Goal: Task Accomplishment & Management: Complete application form

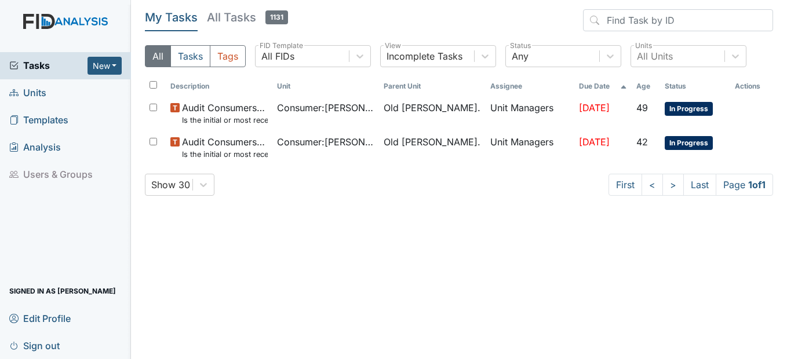
click at [46, 92] on link "Units" at bounding box center [65, 92] width 131 height 27
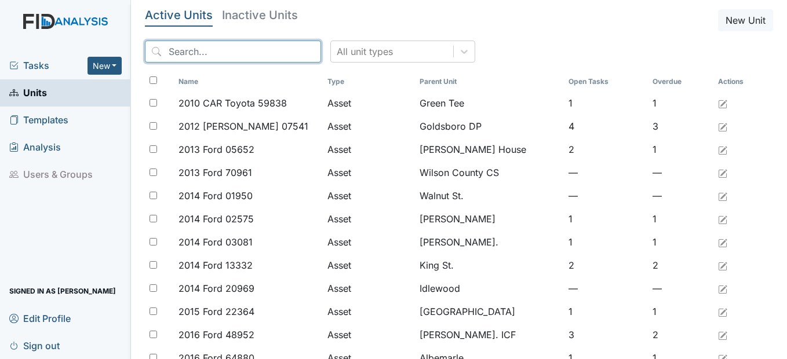
click at [184, 54] on input "search" at bounding box center [233, 52] width 176 height 22
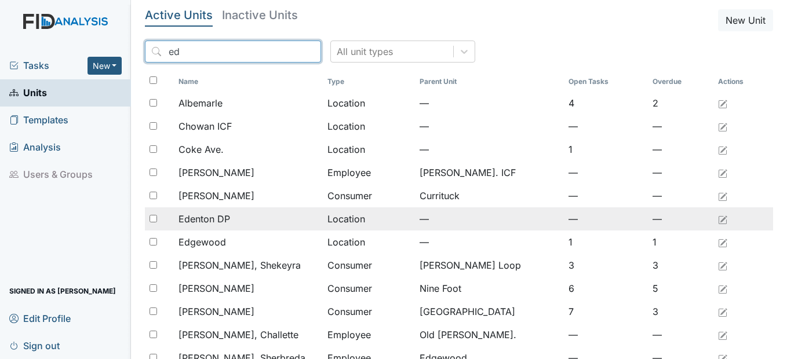
type input "ed"
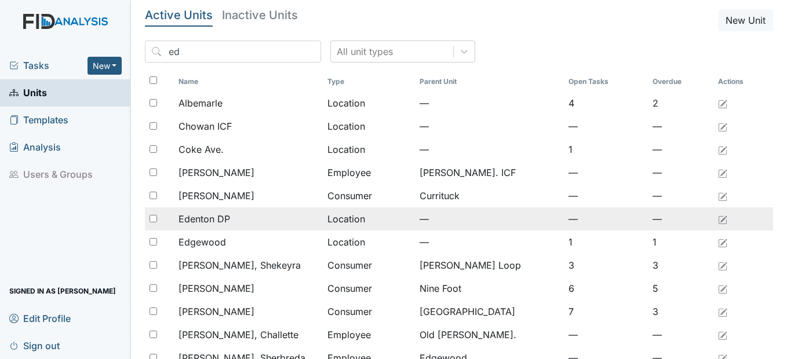
click at [236, 215] on div "Edenton DP" at bounding box center [248, 219] width 140 height 14
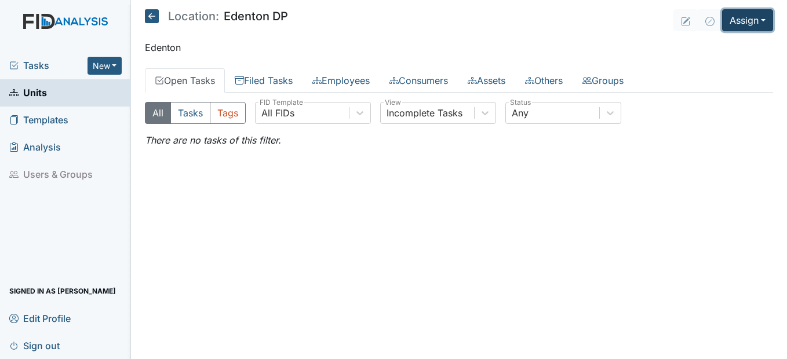
click at [742, 24] on button "Assign" at bounding box center [747, 20] width 51 height 22
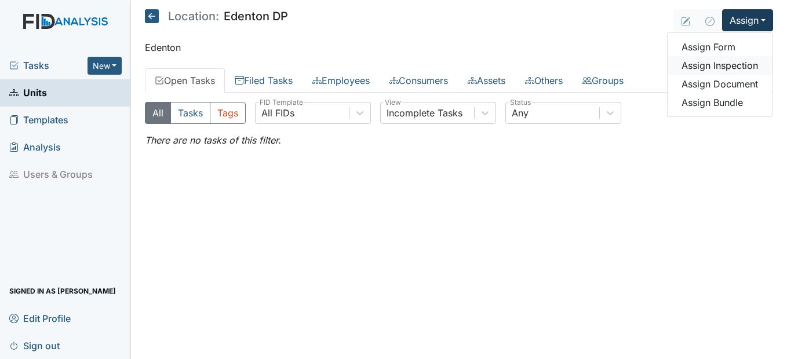
click at [725, 67] on link "Assign Inspection" at bounding box center [719, 65] width 104 height 19
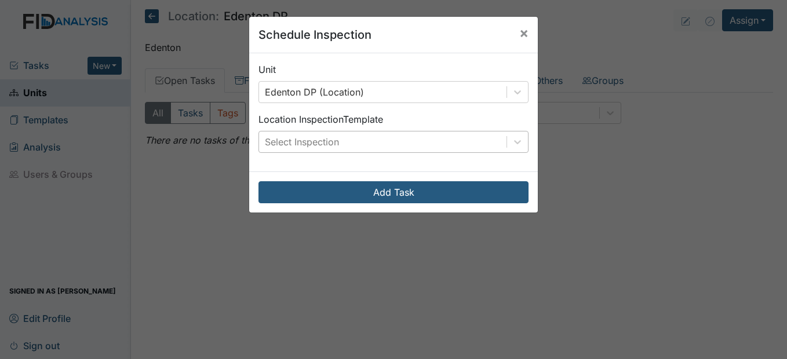
click at [333, 141] on div "Select Inspection" at bounding box center [302, 142] width 74 height 14
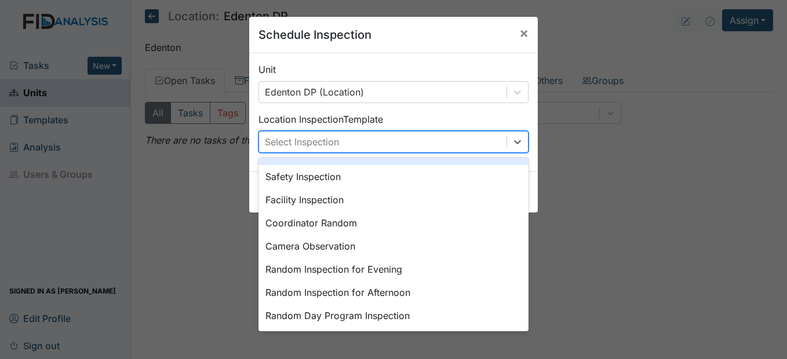
scroll to position [116, 0]
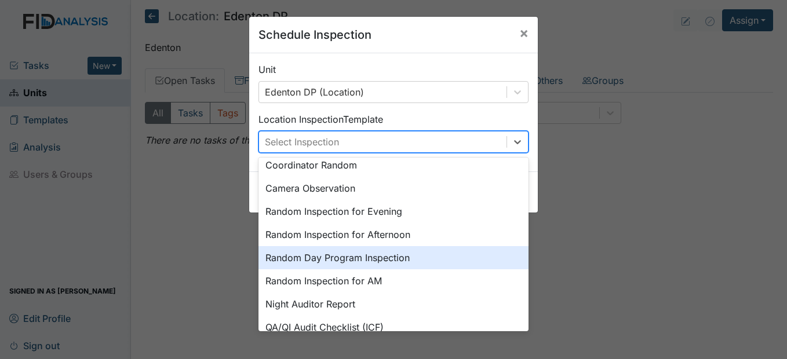
click at [300, 261] on div "Random Day Program Inspection" at bounding box center [393, 257] width 270 height 23
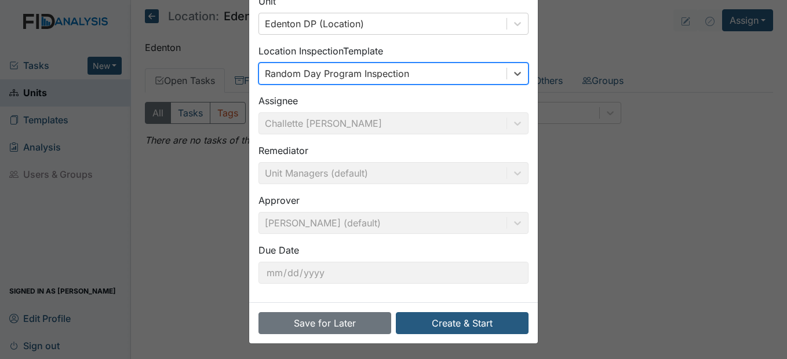
scroll to position [70, 0]
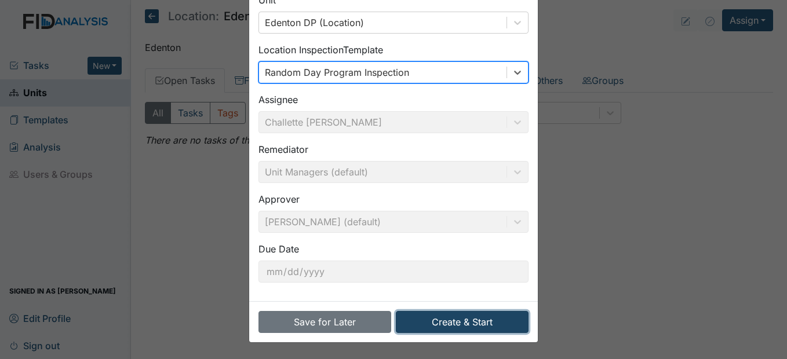
click at [495, 324] on button "Create & Start" at bounding box center [462, 322] width 133 height 22
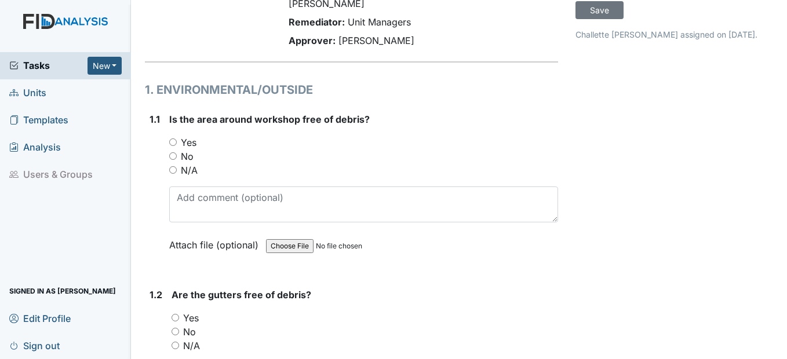
scroll to position [116, 0]
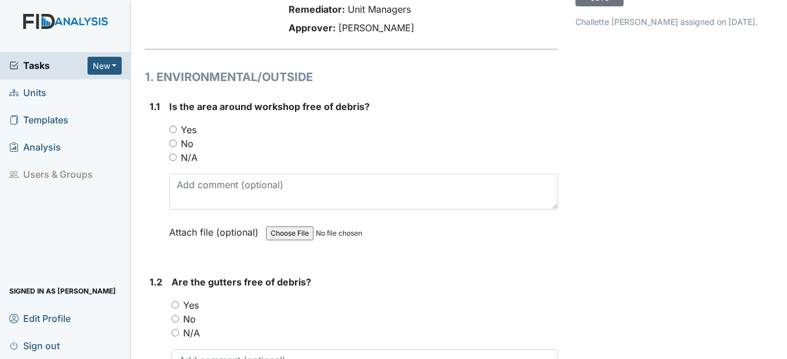
click at [174, 128] on input "Yes" at bounding box center [173, 130] width 8 height 8
radio input "true"
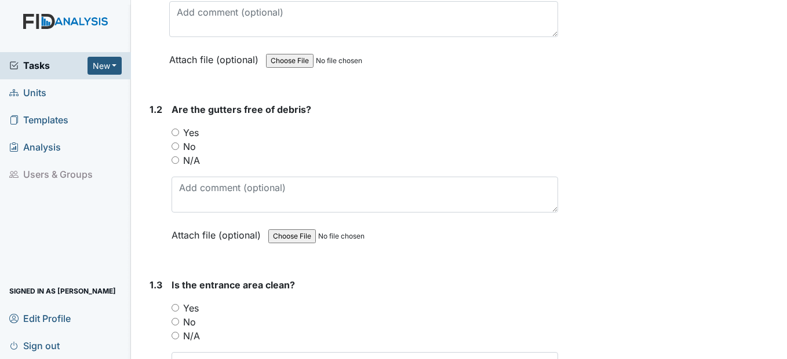
scroll to position [290, 0]
click at [176, 131] on input "Yes" at bounding box center [175, 131] width 8 height 8
radio input "true"
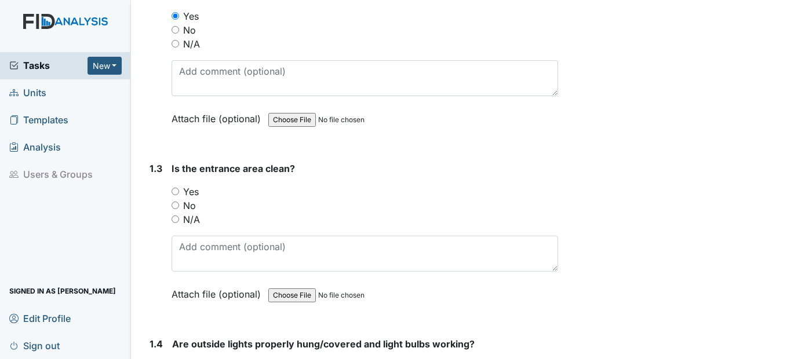
scroll to position [406, 0]
click at [173, 189] on input "Yes" at bounding box center [175, 191] width 8 height 8
radio input "true"
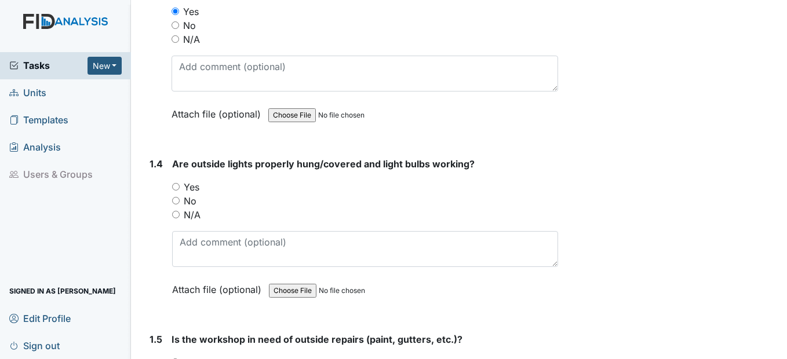
scroll to position [637, 0]
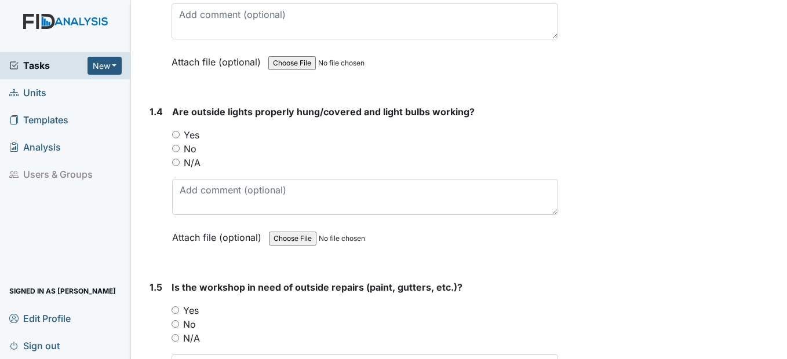
click at [174, 136] on input "Yes" at bounding box center [176, 135] width 8 height 8
radio input "true"
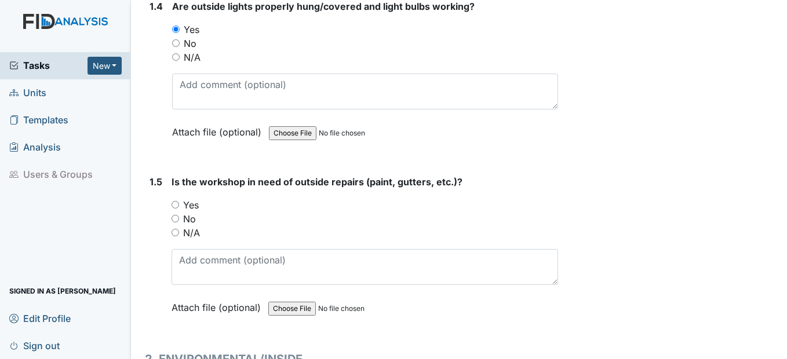
scroll to position [811, 0]
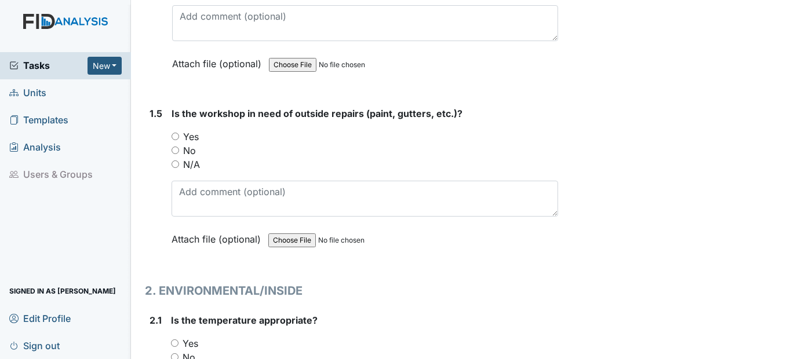
click at [179, 151] on input "No" at bounding box center [175, 151] width 8 height 8
radio input "true"
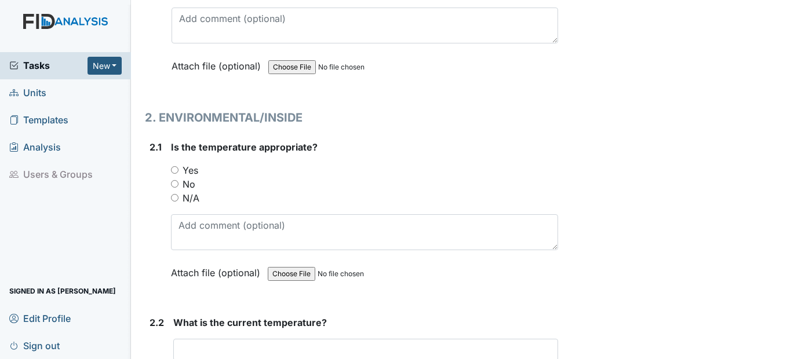
scroll to position [985, 0]
click at [174, 168] on input "Yes" at bounding box center [175, 170] width 8 height 8
radio input "true"
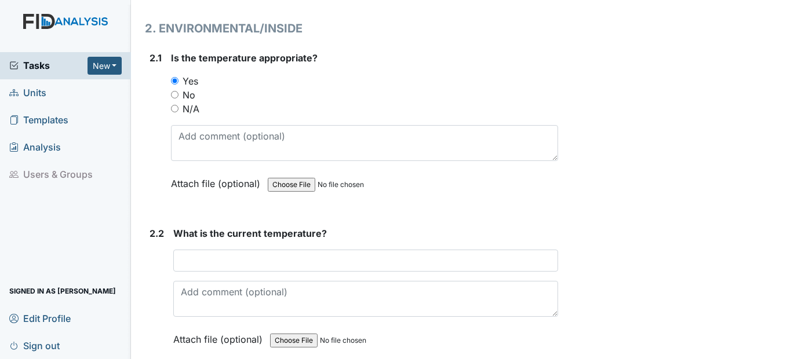
scroll to position [1159, 0]
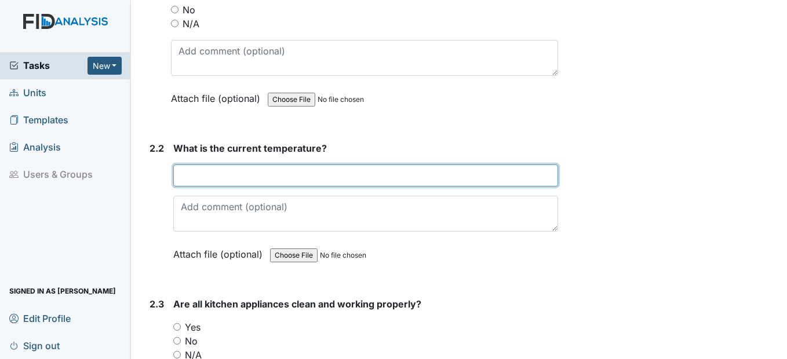
click at [265, 176] on input "text" at bounding box center [365, 176] width 384 height 22
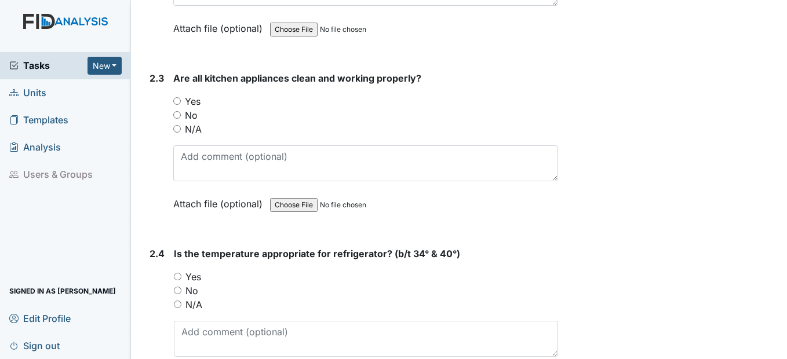
scroll to position [1391, 0]
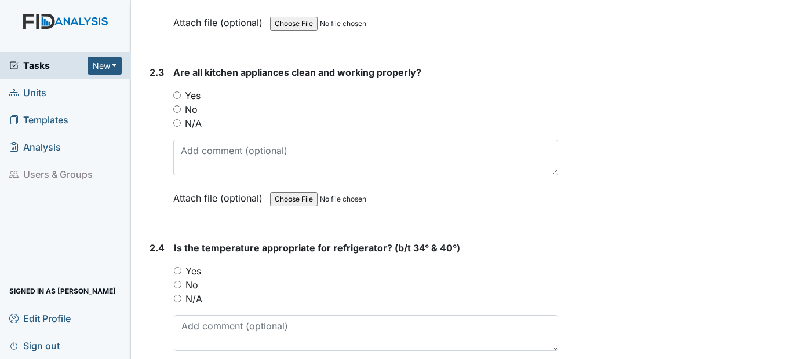
type input "74"
click at [176, 98] on input "Yes" at bounding box center [177, 96] width 8 height 8
radio input "true"
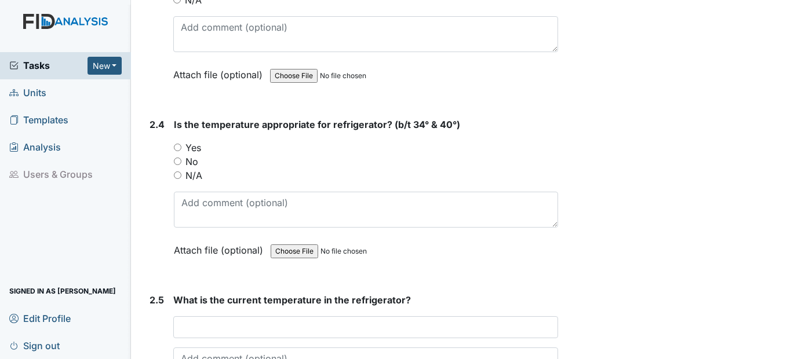
scroll to position [1564, 0]
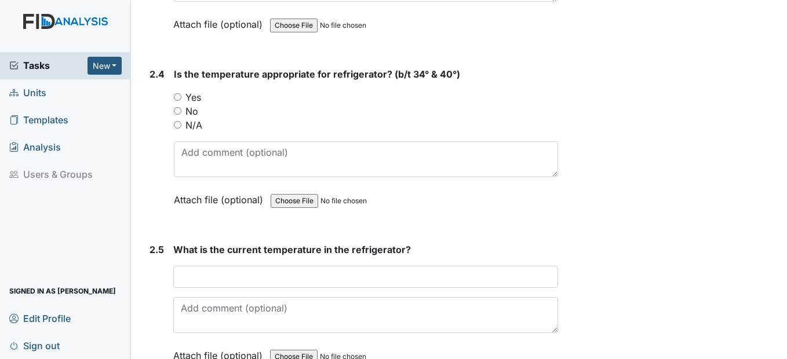
click at [176, 97] on input "Yes" at bounding box center [178, 97] width 8 height 8
radio input "true"
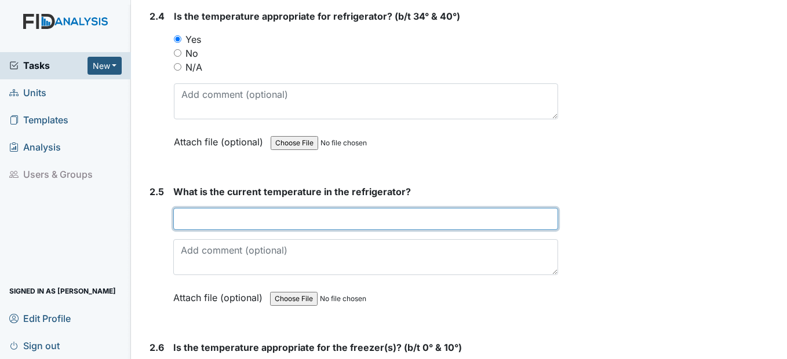
click at [233, 216] on input "text" at bounding box center [365, 219] width 384 height 22
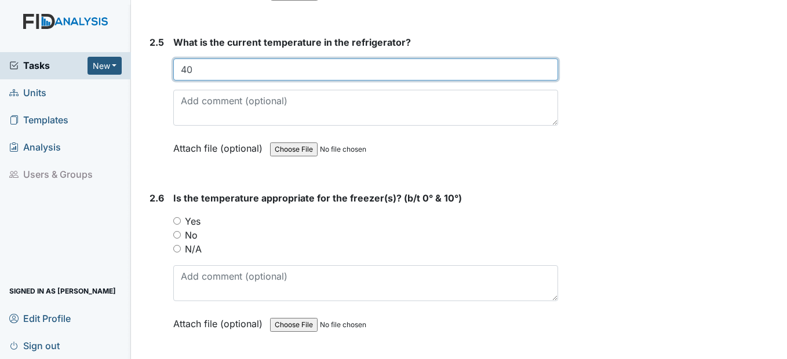
scroll to position [1796, 0]
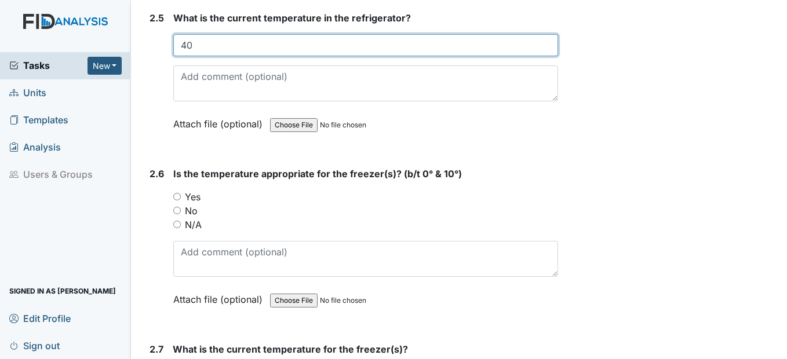
type input "40"
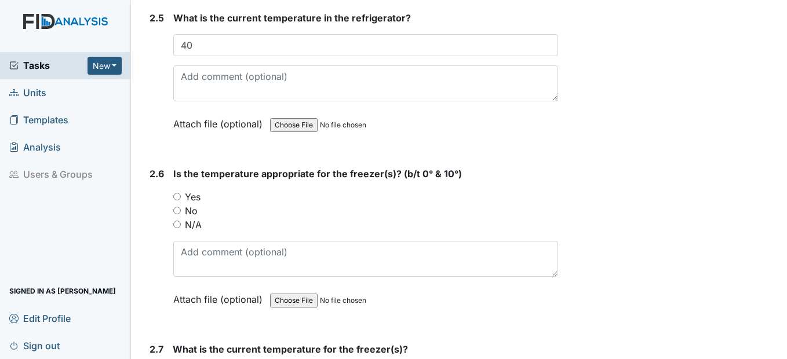
click at [176, 196] on input "Yes" at bounding box center [177, 197] width 8 height 8
radio input "true"
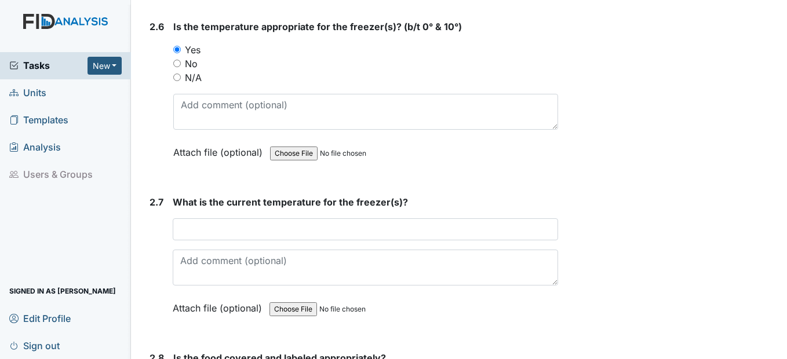
scroll to position [1970, 0]
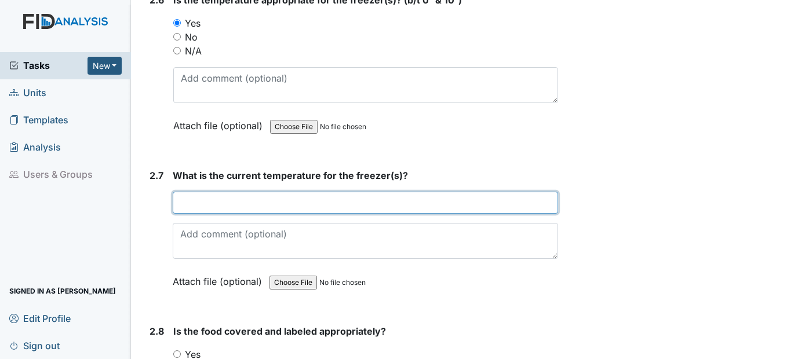
click at [233, 195] on input "text" at bounding box center [365, 203] width 385 height 22
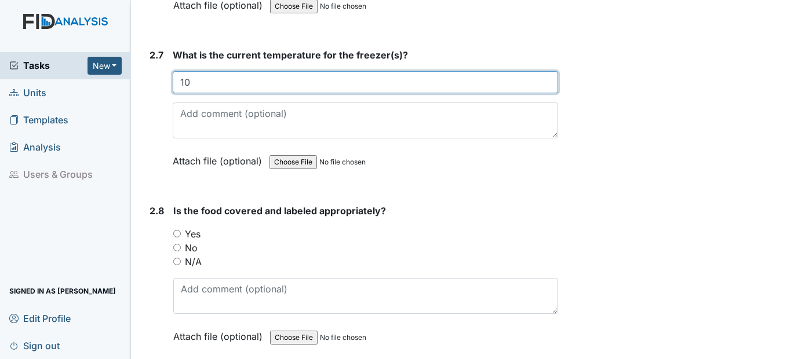
scroll to position [2144, 0]
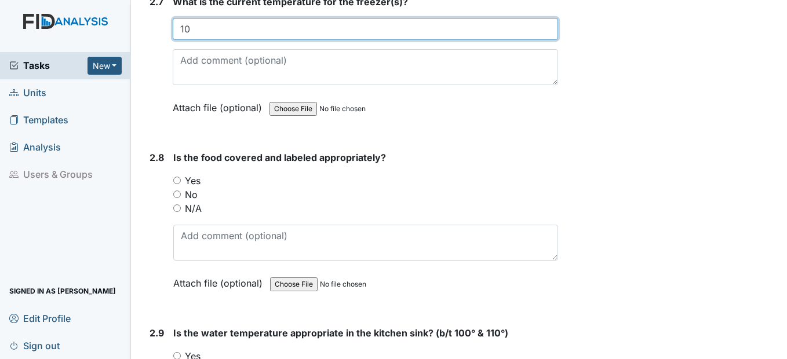
type input "10"
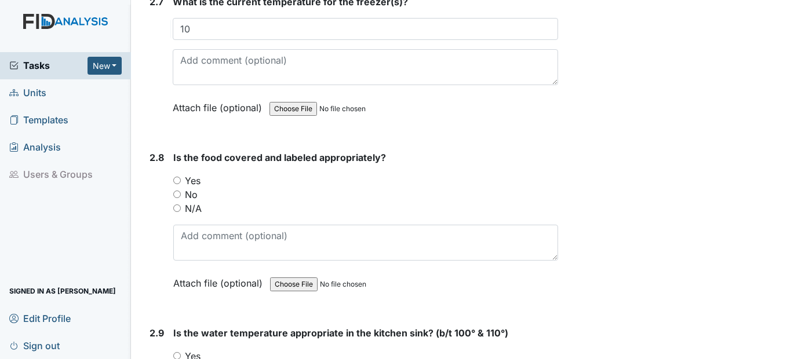
click at [179, 184] on input "Yes" at bounding box center [177, 181] width 8 height 8
radio input "true"
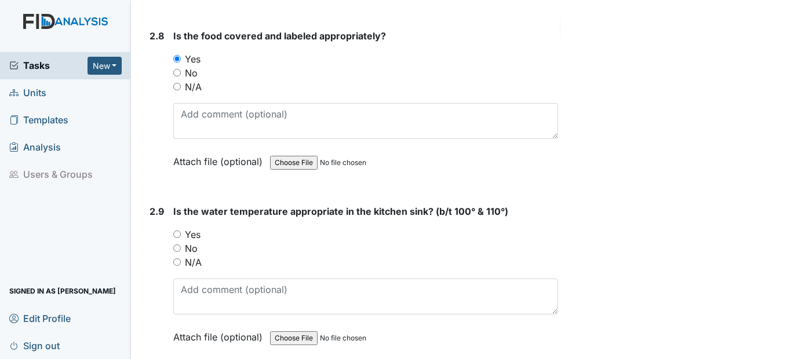
scroll to position [2318, 0]
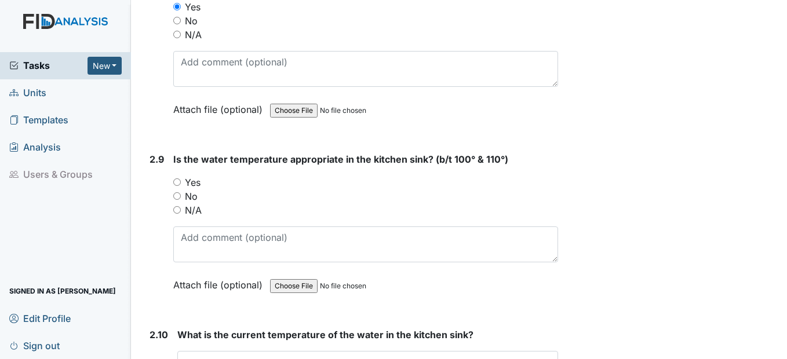
click at [179, 184] on input "Yes" at bounding box center [177, 182] width 8 height 8
radio input "true"
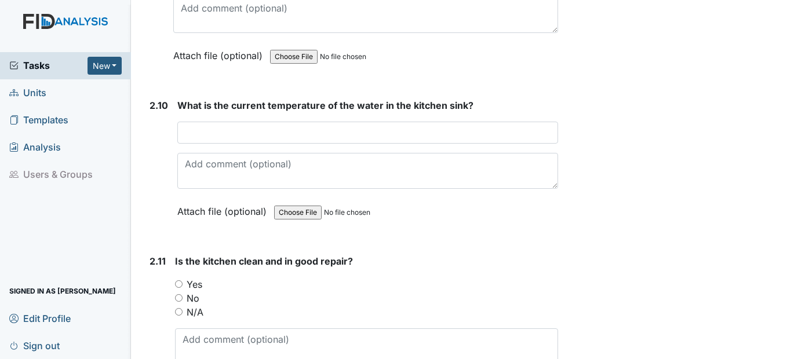
scroll to position [2549, 0]
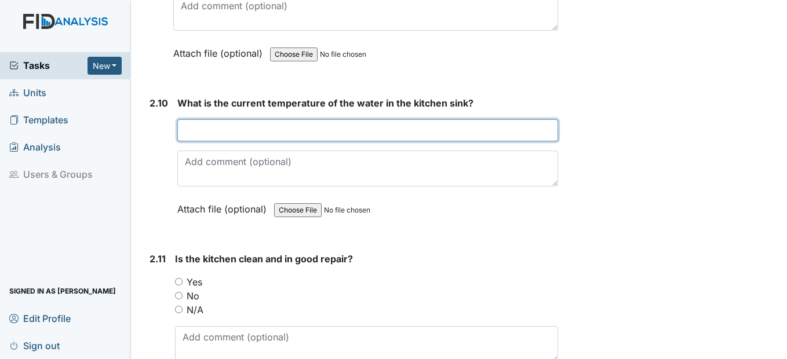
click at [222, 130] on input "text" at bounding box center [367, 130] width 380 height 22
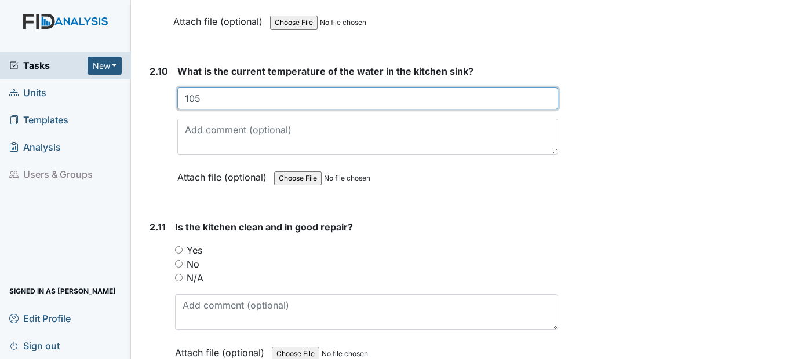
scroll to position [2665, 0]
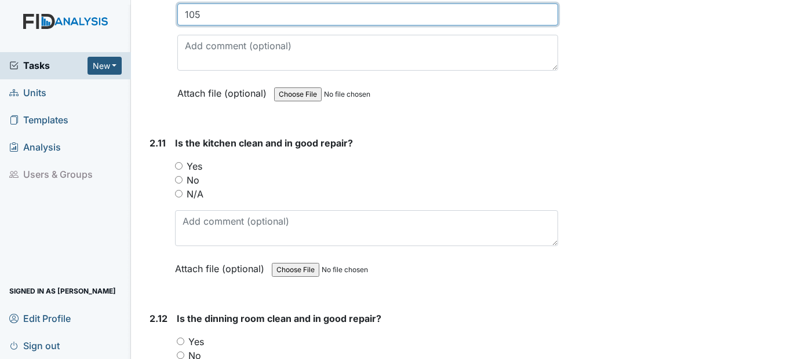
type input "105"
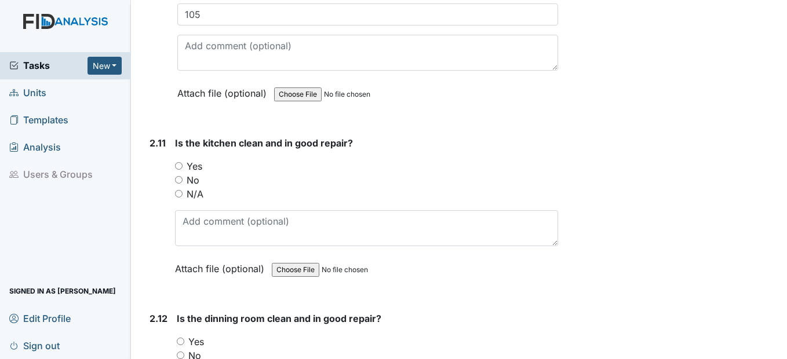
click at [182, 169] on input "Yes" at bounding box center [179, 166] width 8 height 8
radio input "true"
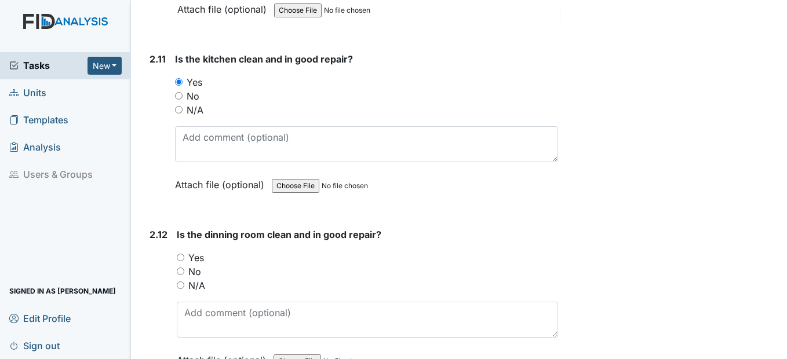
scroll to position [2839, 0]
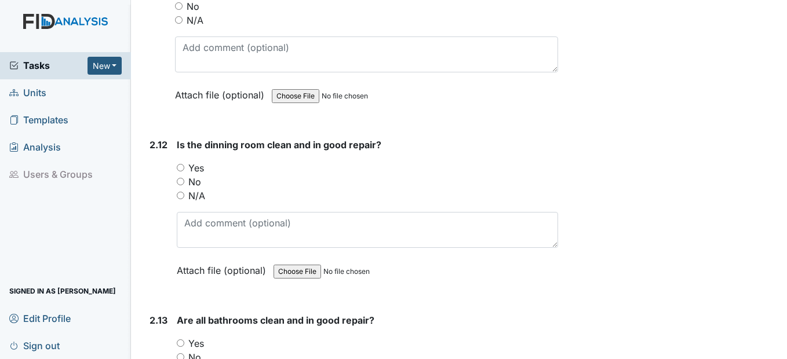
click at [178, 170] on input "Yes" at bounding box center [181, 168] width 8 height 8
radio input "true"
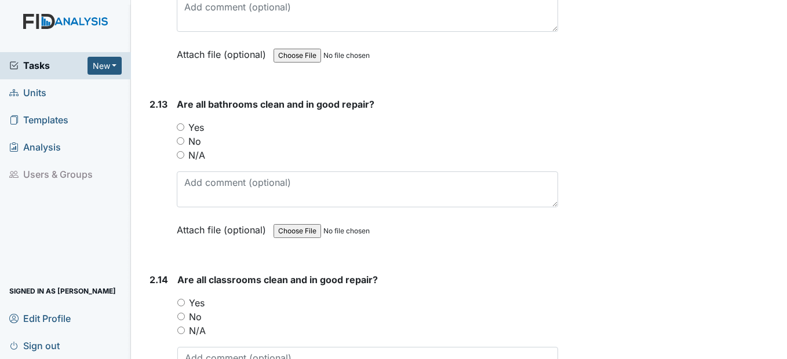
scroll to position [3071, 0]
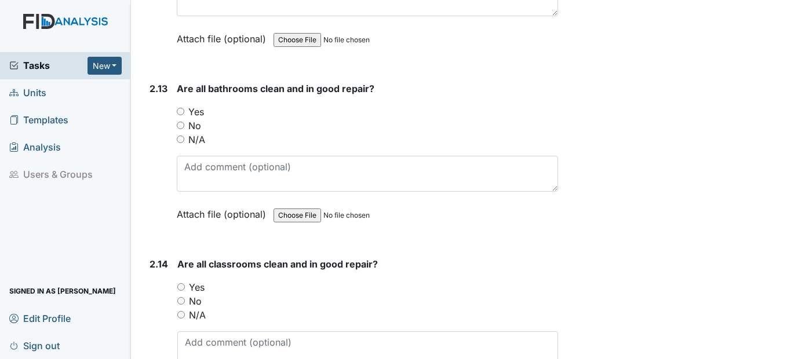
click at [181, 110] on input "Yes" at bounding box center [181, 112] width 8 height 8
radio input "true"
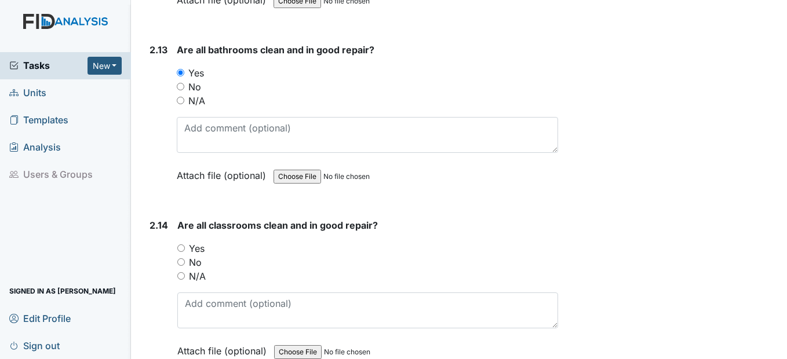
scroll to position [3187, 0]
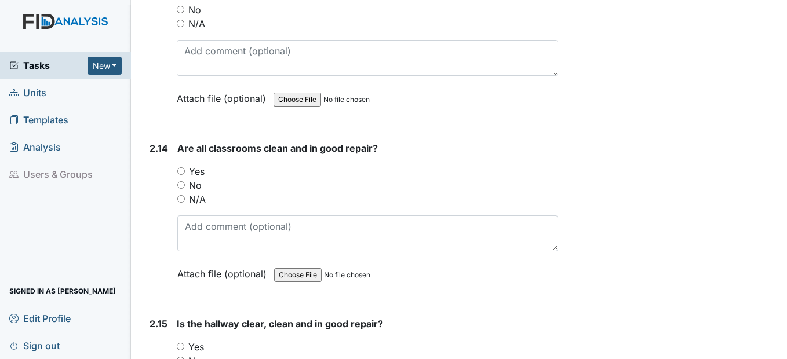
click at [180, 173] on input "Yes" at bounding box center [181, 171] width 8 height 8
radio input "true"
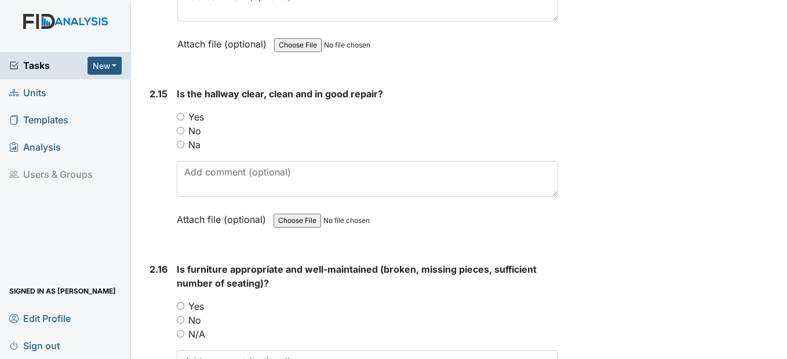
scroll to position [3418, 0]
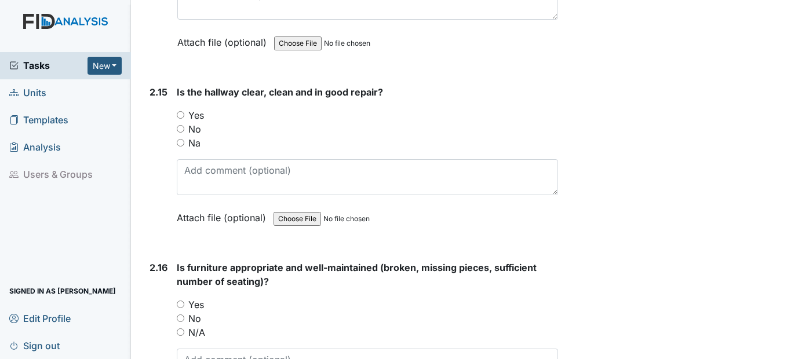
click at [187, 117] on div "Yes" at bounding box center [367, 115] width 381 height 14
click at [183, 117] on input "Yes" at bounding box center [181, 115] width 8 height 8
radio input "true"
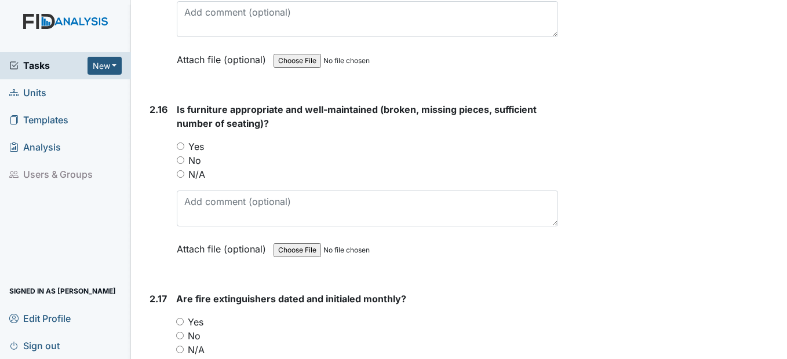
scroll to position [3592, 0]
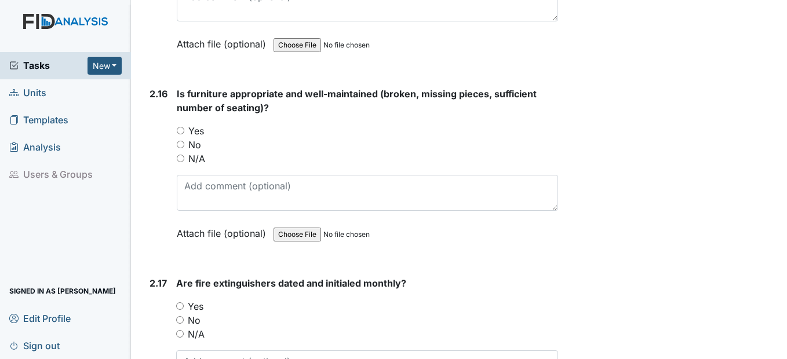
click at [180, 132] on input "Yes" at bounding box center [181, 131] width 8 height 8
radio input "true"
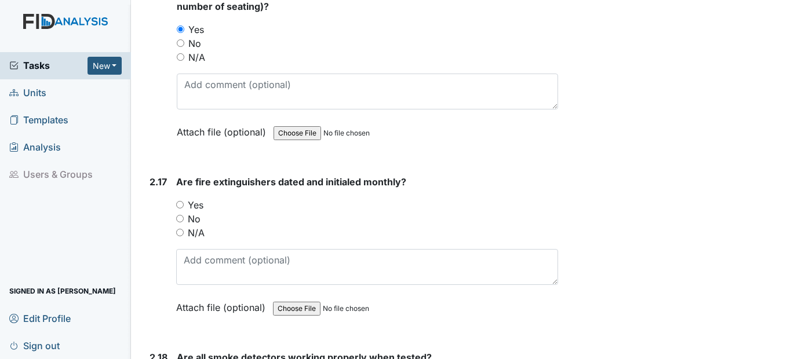
scroll to position [3766, 0]
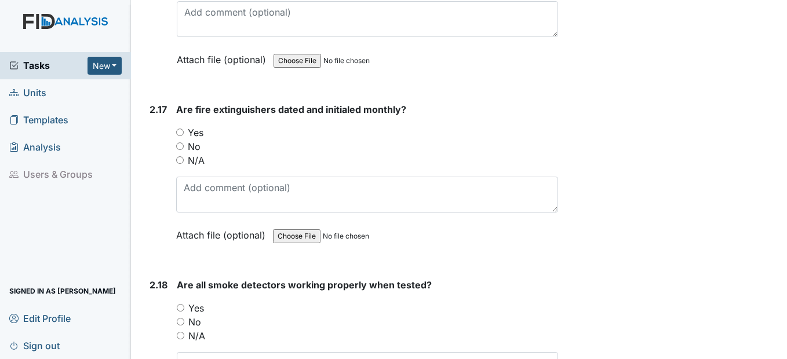
click at [181, 133] on input "Yes" at bounding box center [180, 133] width 8 height 8
radio input "true"
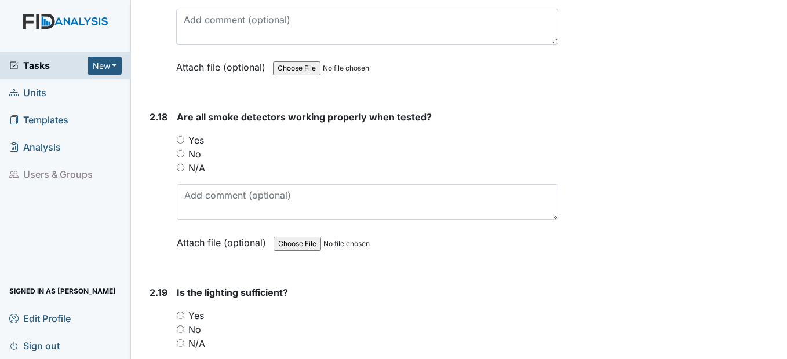
scroll to position [3940, 0]
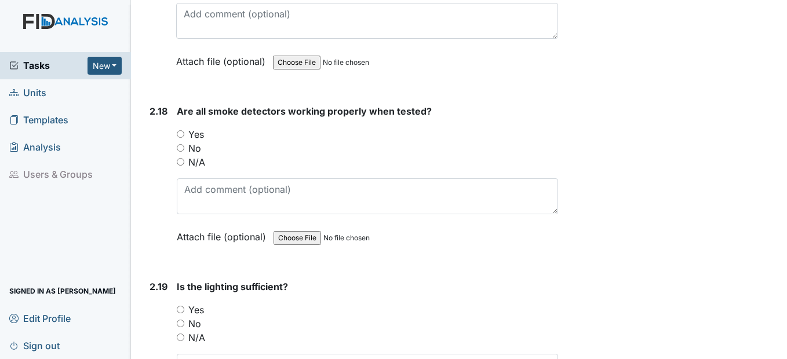
click at [184, 136] on input "Yes" at bounding box center [181, 134] width 8 height 8
radio input "true"
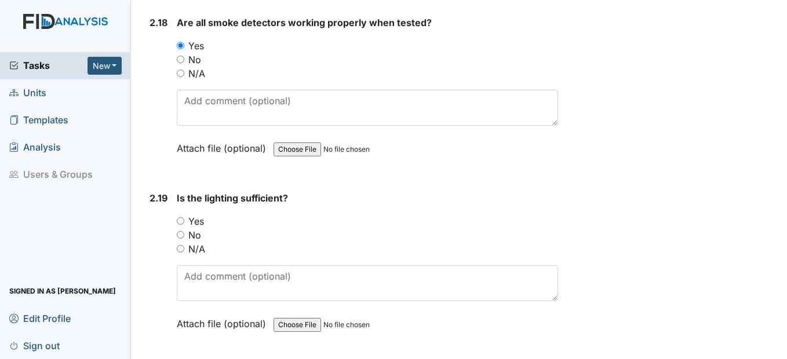
scroll to position [4114, 0]
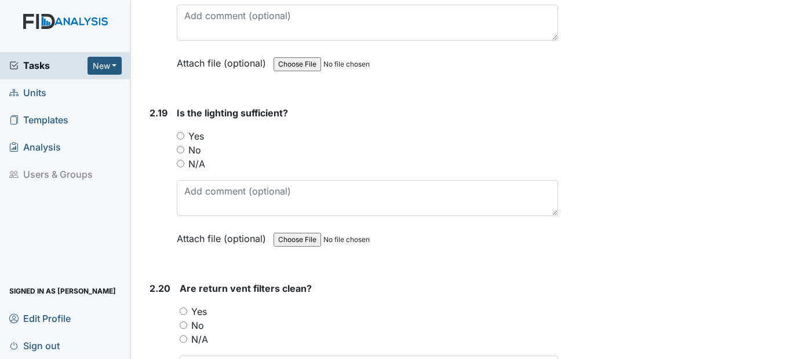
click at [188, 145] on div "No" at bounding box center [367, 150] width 381 height 14
click at [182, 138] on input "Yes" at bounding box center [181, 136] width 8 height 8
radio input "true"
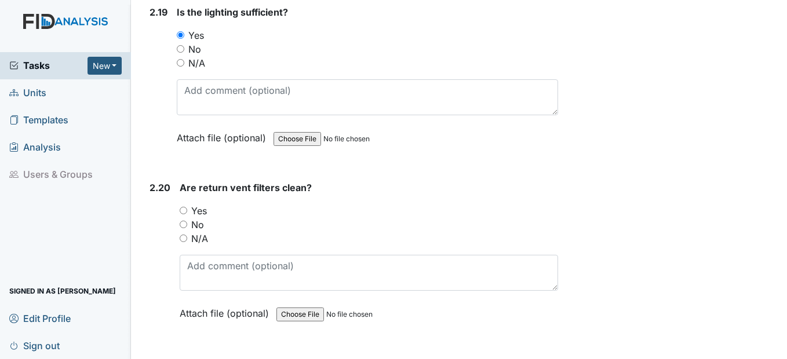
scroll to position [4287, 0]
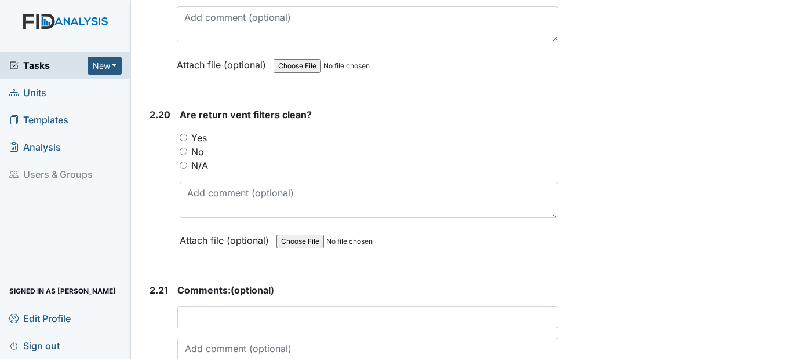
click at [180, 140] on input "Yes" at bounding box center [184, 138] width 8 height 8
radio input "true"
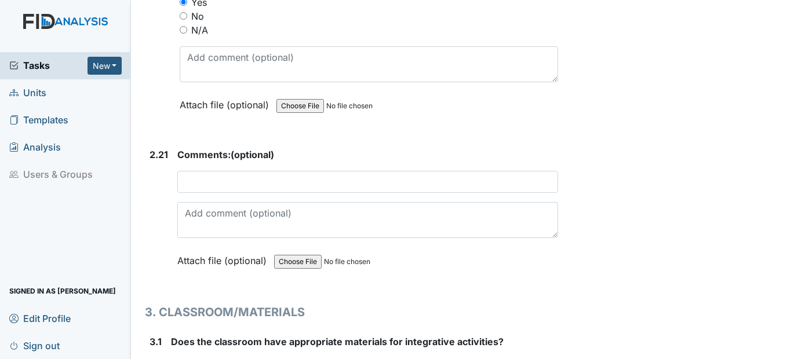
scroll to position [4461, 0]
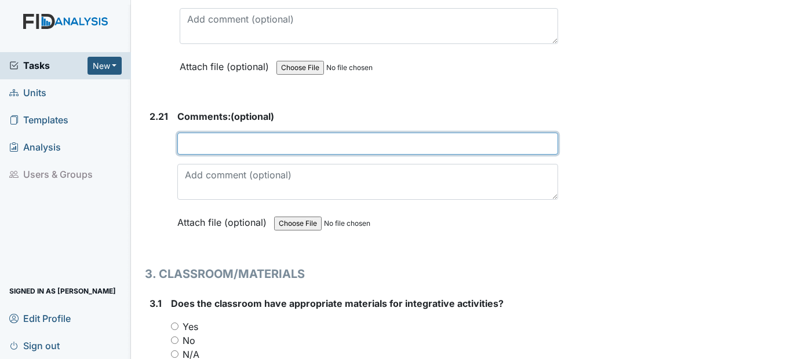
click at [280, 143] on input "text" at bounding box center [367, 144] width 380 height 22
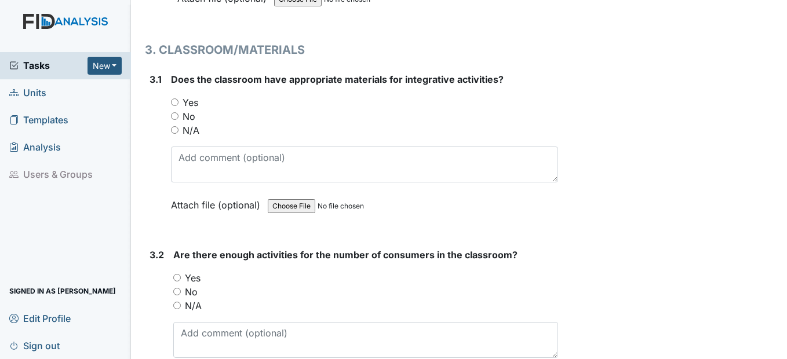
scroll to position [4693, 0]
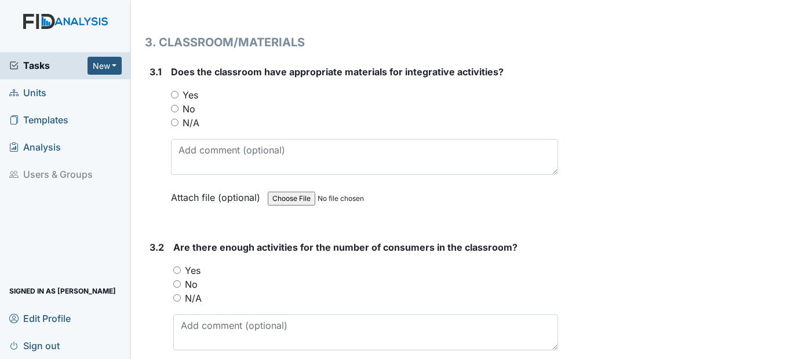
type input "Not at this time."
click at [176, 96] on input "Yes" at bounding box center [175, 95] width 8 height 8
radio input "true"
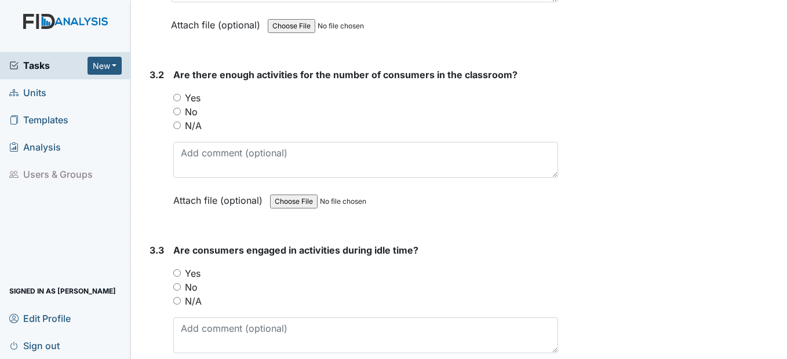
scroll to position [4867, 0]
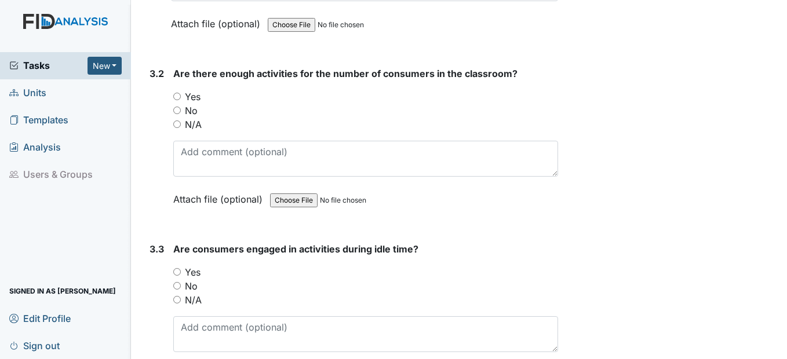
click at [174, 101] on div "Yes" at bounding box center [365, 97] width 384 height 14
click at [176, 100] on input "Yes" at bounding box center [177, 97] width 8 height 8
radio input "true"
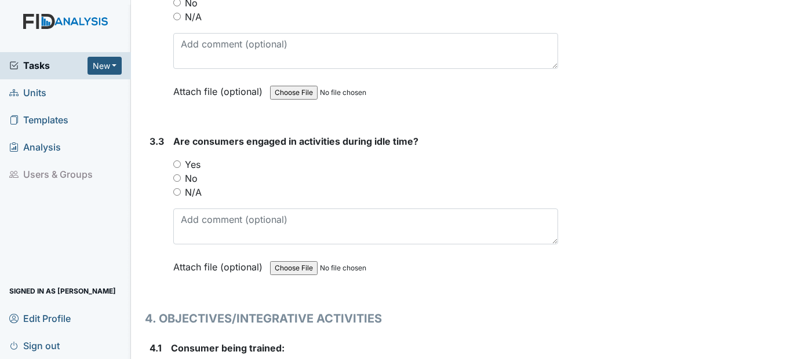
scroll to position [4983, 0]
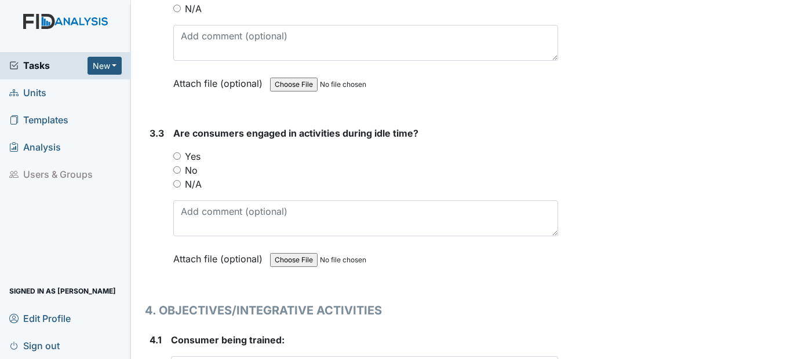
click at [177, 159] on input "Yes" at bounding box center [177, 156] width 8 height 8
radio input "true"
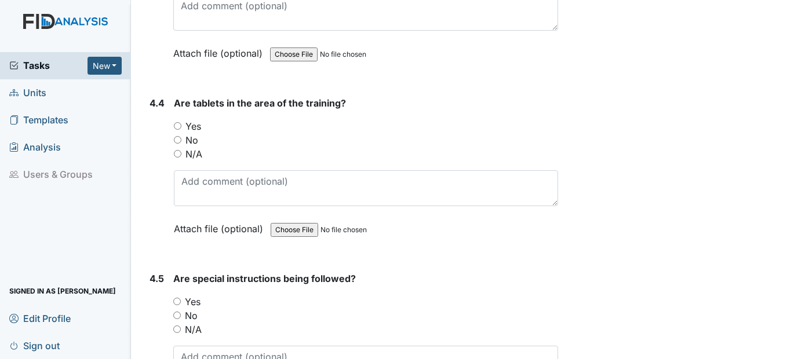
scroll to position [5678, 0]
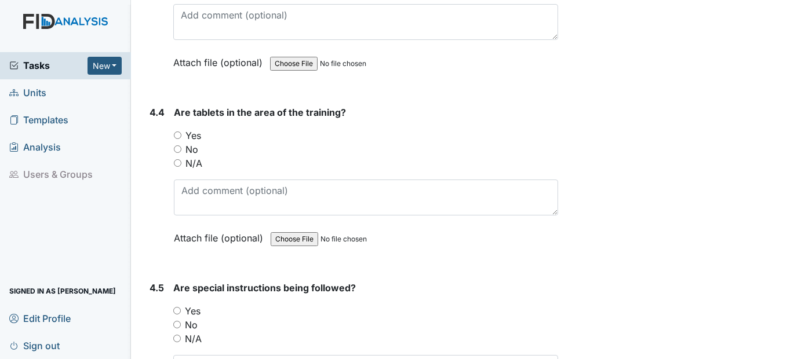
click at [177, 134] on input "Yes" at bounding box center [178, 136] width 8 height 8
radio input "true"
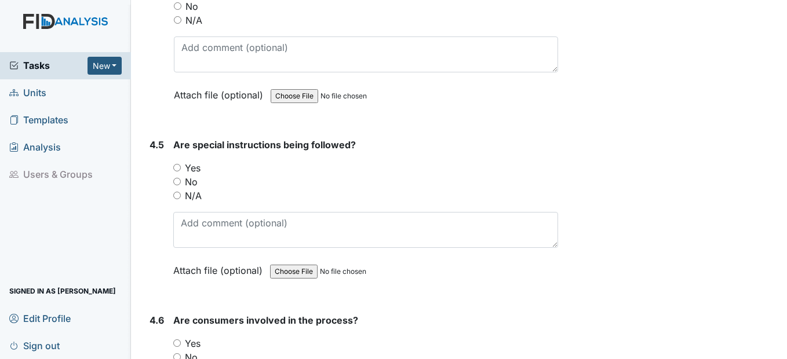
scroll to position [5852, 0]
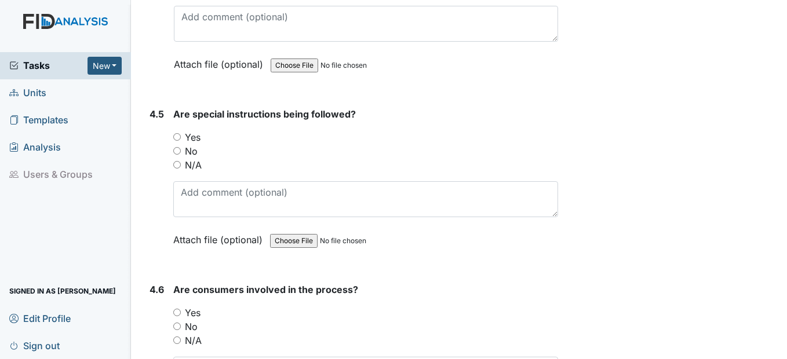
click at [177, 133] on input "Yes" at bounding box center [177, 137] width 8 height 8
radio input "true"
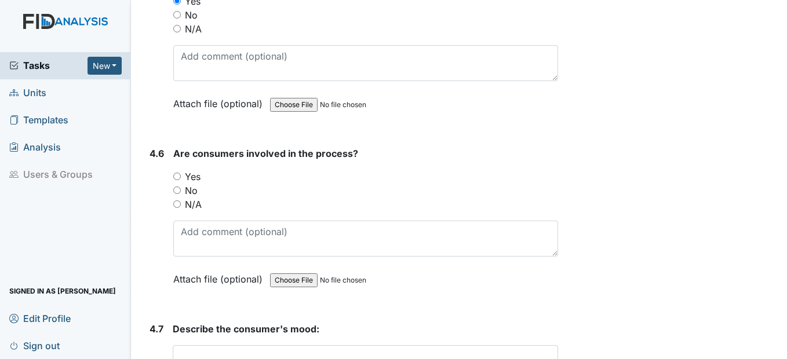
scroll to position [5968, 0]
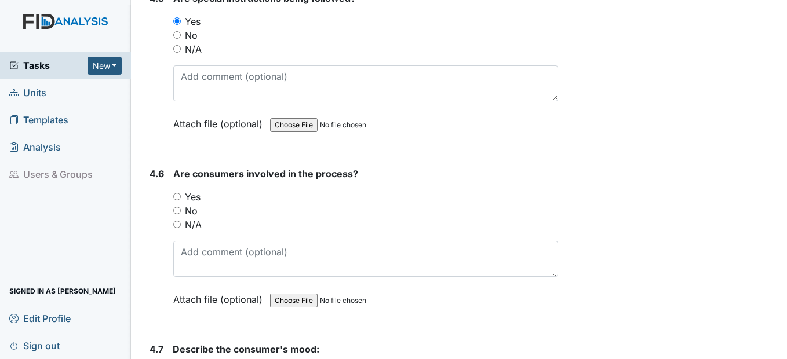
click at [180, 198] on input "Yes" at bounding box center [177, 197] width 8 height 8
radio input "true"
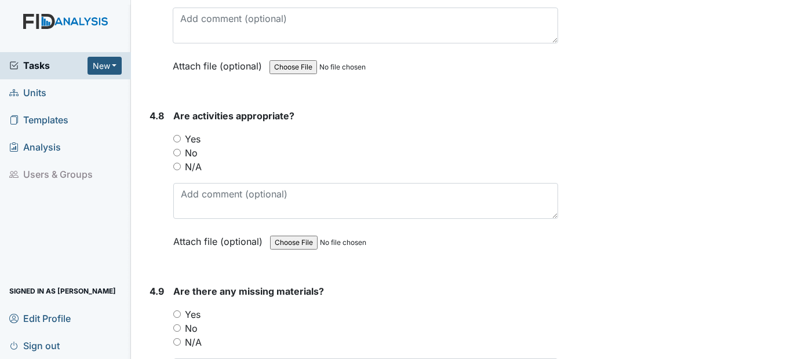
scroll to position [6373, 0]
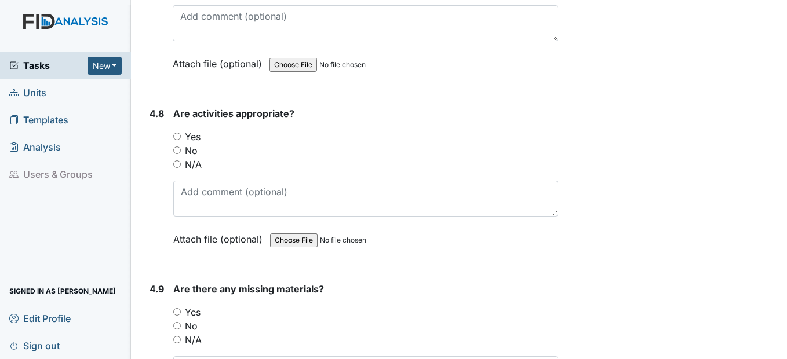
click at [179, 138] on input "Yes" at bounding box center [177, 137] width 8 height 8
radio input "true"
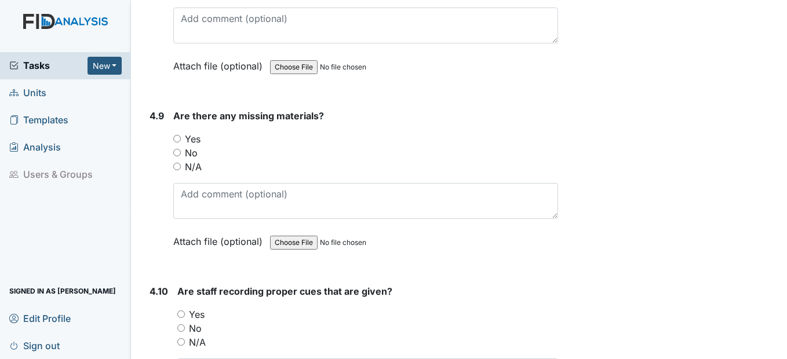
scroll to position [6547, 0]
click at [173, 148] on div "4.9 Are there any missing materials? You must select one of the below options. …" at bounding box center [351, 186] width 413 height 157
click at [176, 152] on input "No" at bounding box center [177, 152] width 8 height 8
radio input "true"
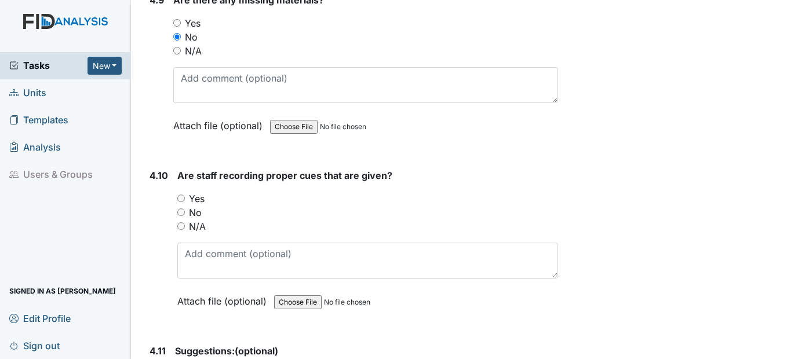
scroll to position [6721, 0]
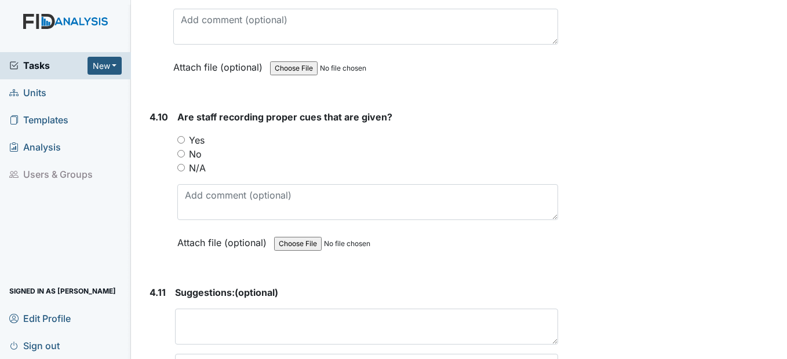
click at [183, 143] on input "Yes" at bounding box center [181, 140] width 8 height 8
radio input "true"
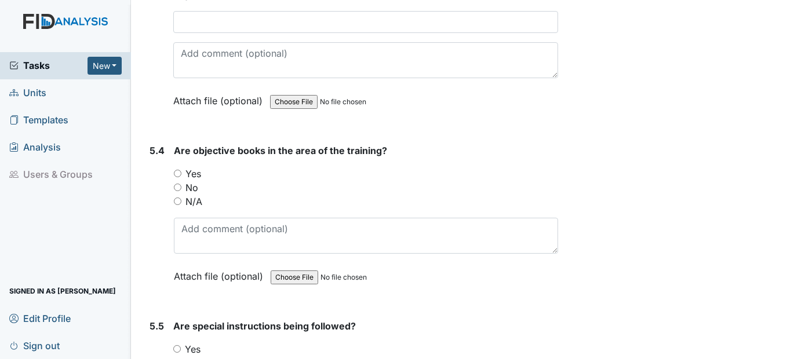
scroll to position [7532, 0]
click at [177, 171] on input "Yes" at bounding box center [178, 173] width 8 height 8
radio input "true"
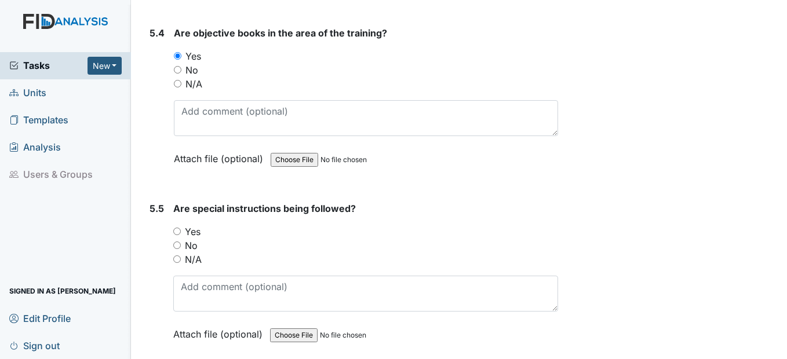
scroll to position [7706, 0]
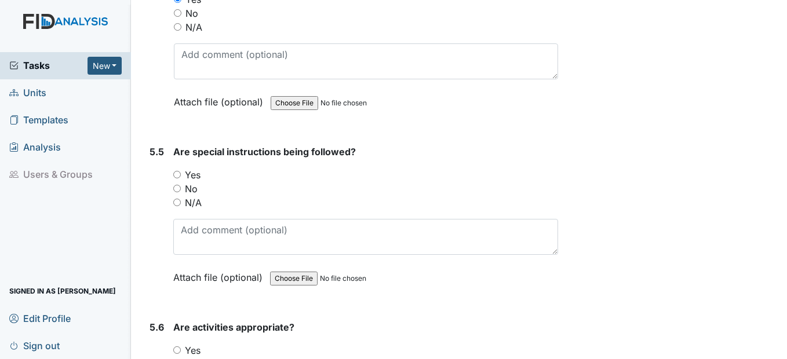
click at [176, 175] on input "Yes" at bounding box center [177, 175] width 8 height 8
radio input "true"
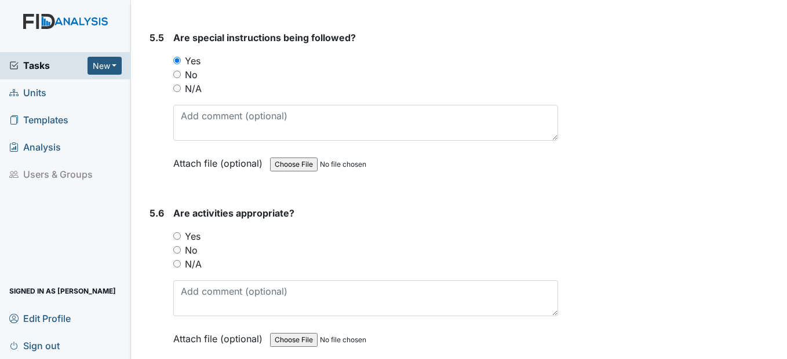
scroll to position [7822, 0]
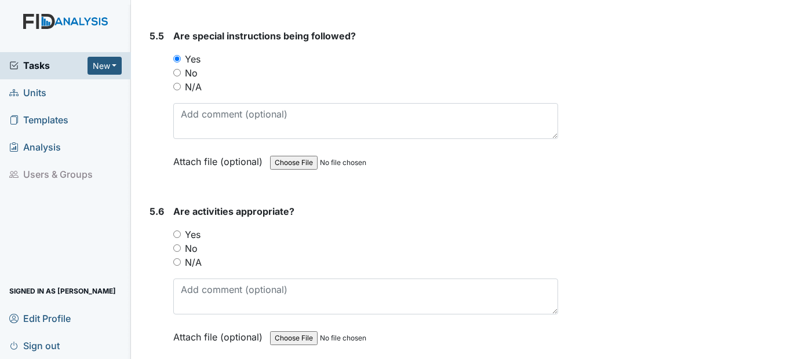
click at [176, 235] on input "Yes" at bounding box center [177, 235] width 8 height 8
radio input "true"
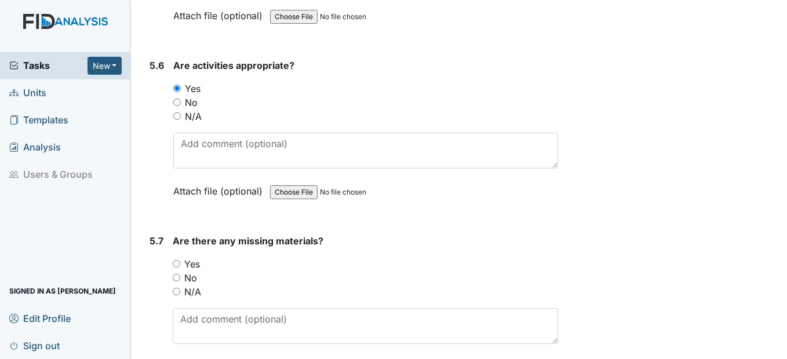
scroll to position [7995, 0]
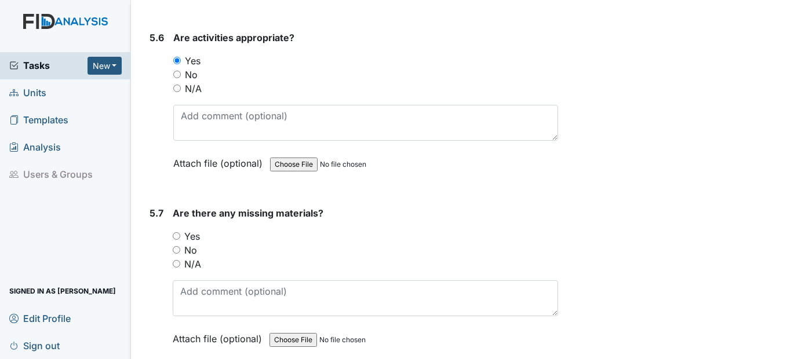
click at [177, 252] on input "No" at bounding box center [177, 250] width 8 height 8
radio input "true"
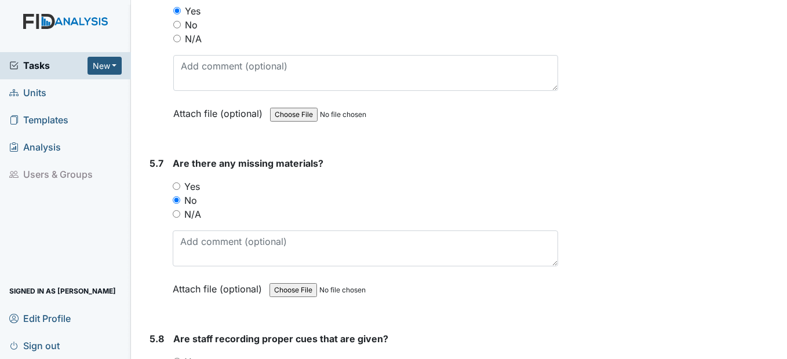
scroll to position [8169, 0]
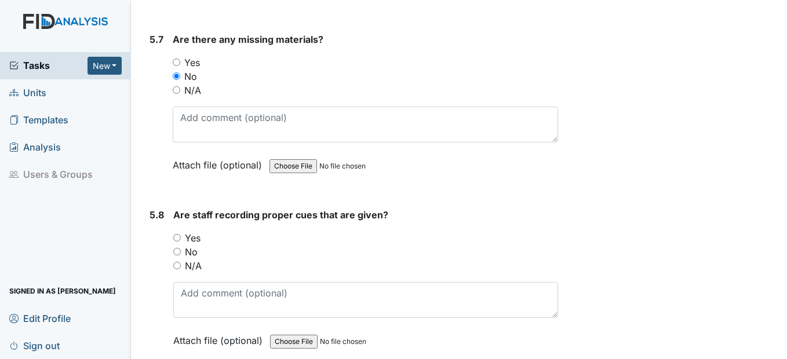
click at [180, 239] on input "Yes" at bounding box center [177, 238] width 8 height 8
radio input "true"
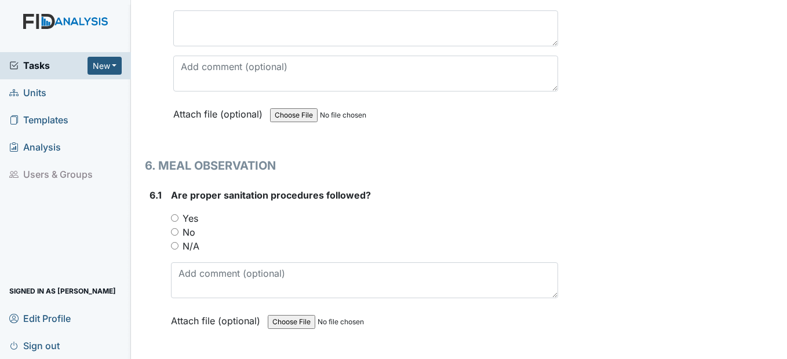
scroll to position [8575, 0]
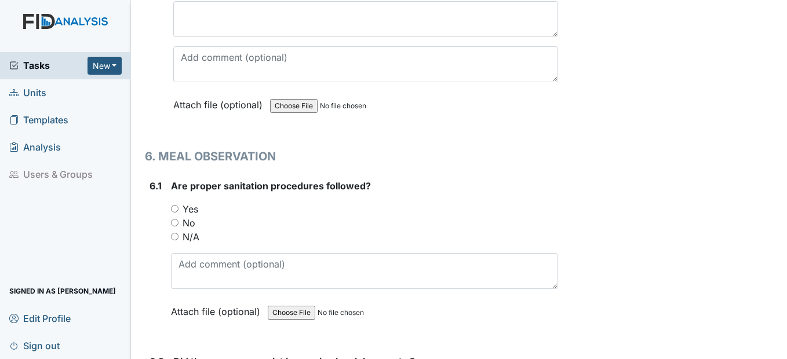
click at [176, 210] on input "Yes" at bounding box center [175, 209] width 8 height 8
radio input "true"
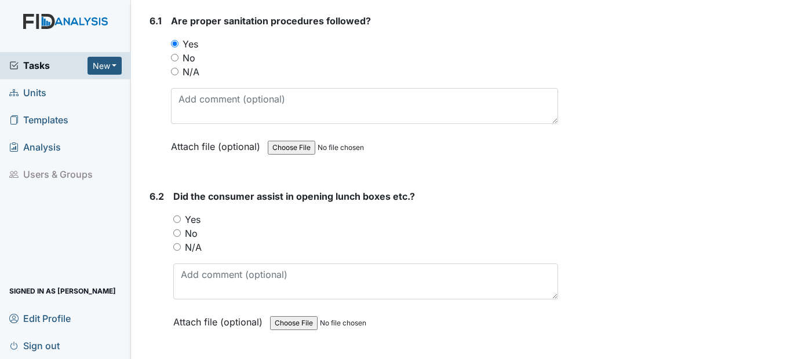
scroll to position [8749, 0]
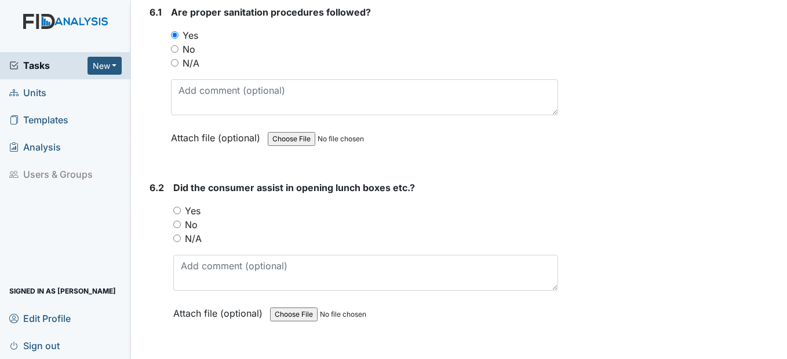
click at [178, 210] on input "Yes" at bounding box center [177, 211] width 8 height 8
radio input "true"
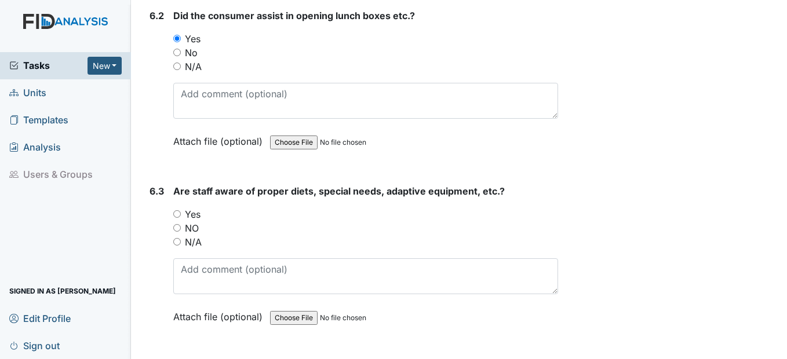
scroll to position [8922, 0]
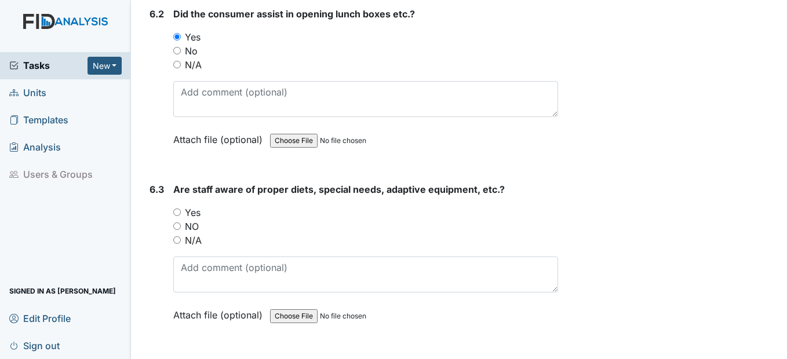
click at [176, 212] on input "Yes" at bounding box center [177, 213] width 8 height 8
radio input "true"
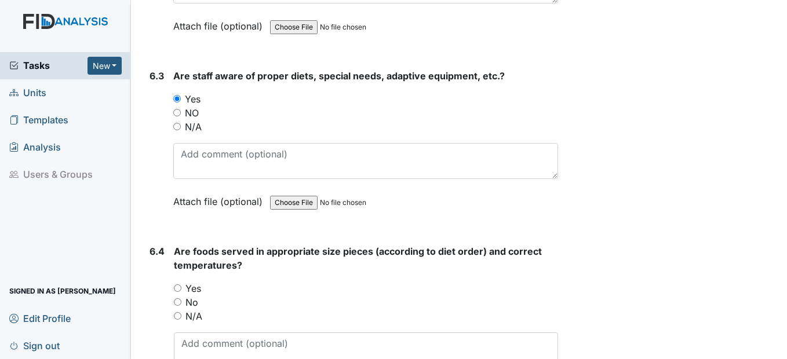
scroll to position [9096, 0]
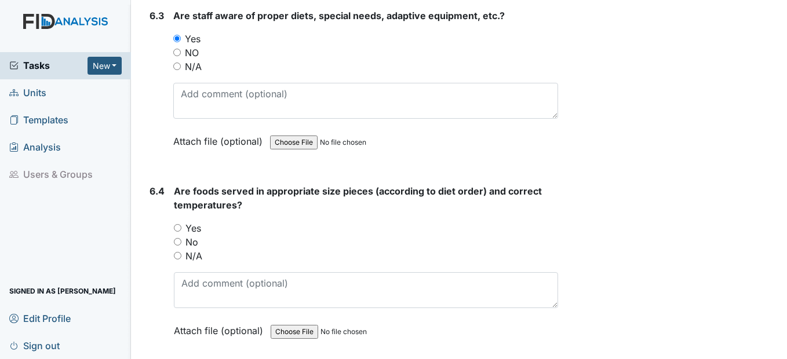
click at [172, 232] on div "6.4 Are foods served in appropriate size pieces (according to diet order) and c…" at bounding box center [351, 269] width 413 height 171
click at [174, 229] on input "Yes" at bounding box center [178, 228] width 8 height 8
radio input "true"
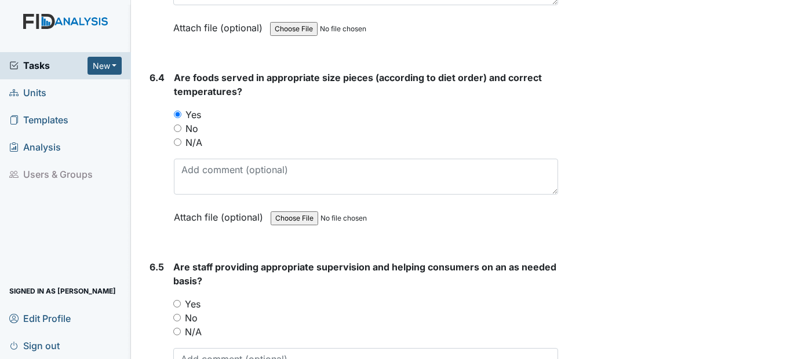
scroll to position [9270, 0]
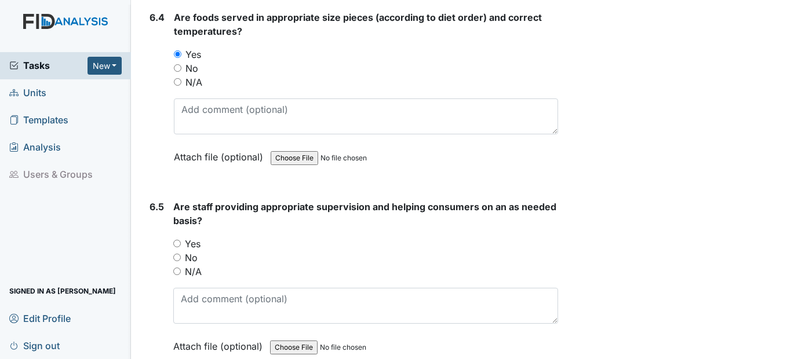
click at [175, 241] on input "Yes" at bounding box center [177, 244] width 8 height 8
radio input "true"
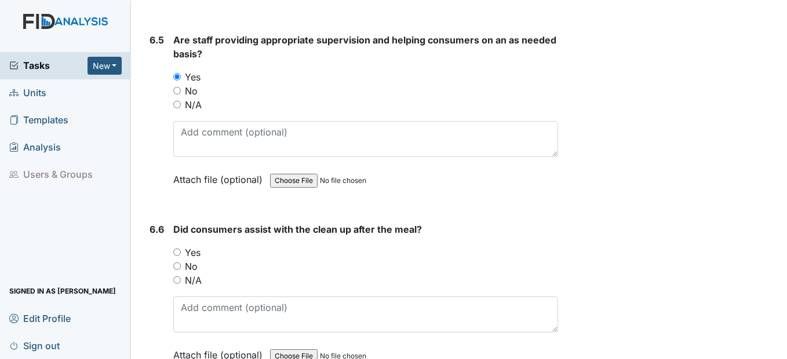
scroll to position [9444, 0]
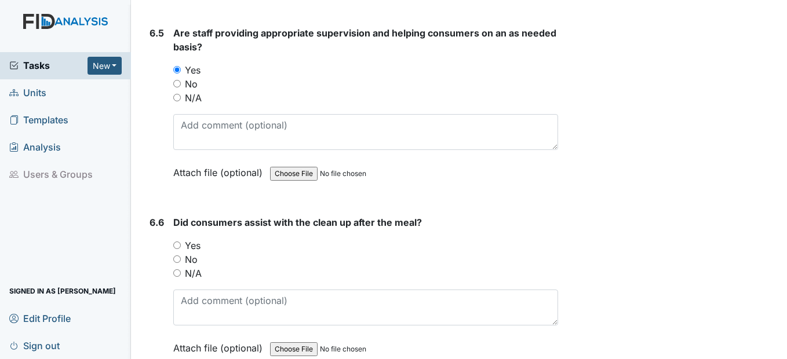
click at [179, 243] on input "Yes" at bounding box center [177, 246] width 8 height 8
radio input "true"
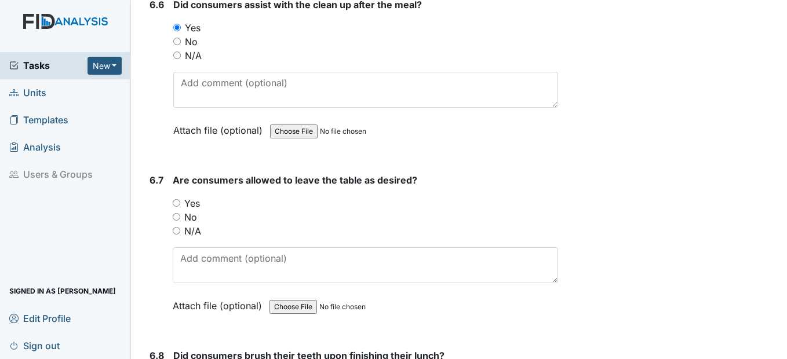
scroll to position [9676, 0]
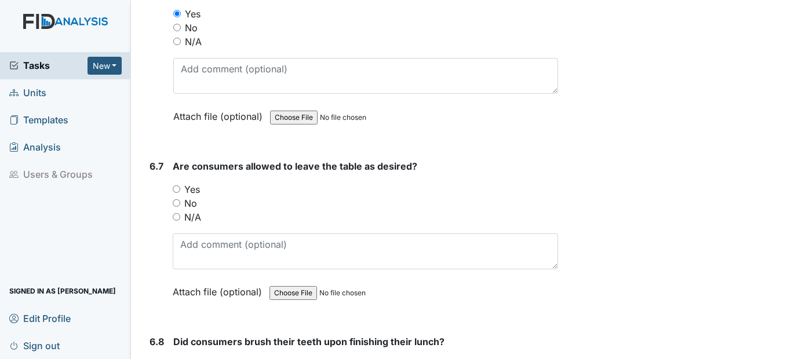
click at [178, 189] on input "Yes" at bounding box center [177, 189] width 8 height 8
radio input "true"
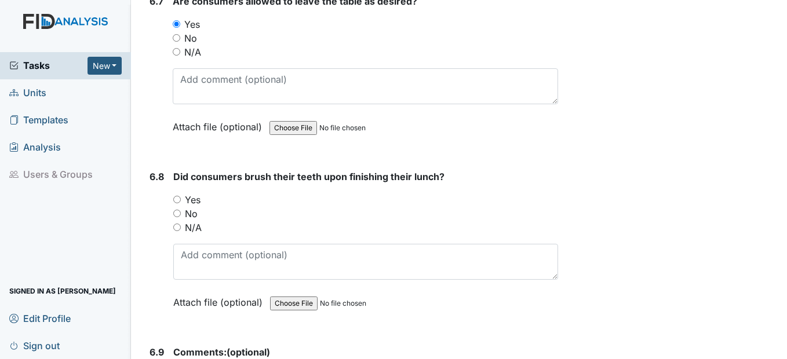
scroll to position [9849, 0]
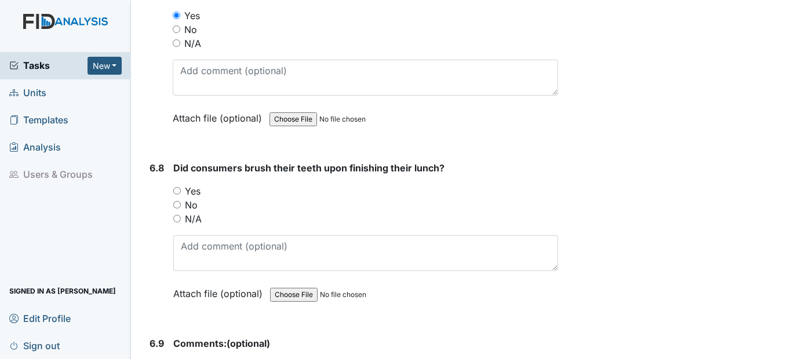
click at [180, 194] on input "Yes" at bounding box center [177, 191] width 8 height 8
radio input "true"
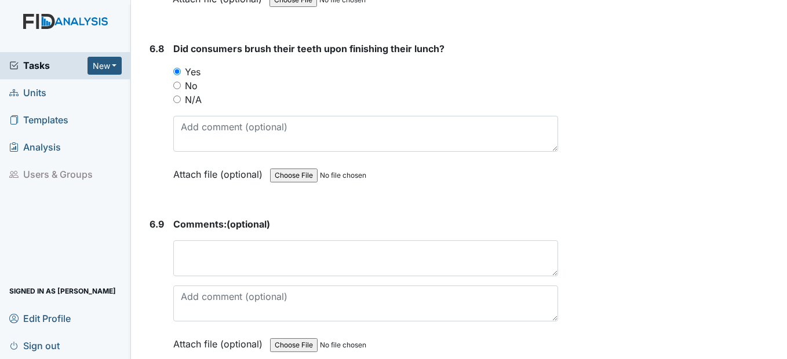
scroll to position [10023, 0]
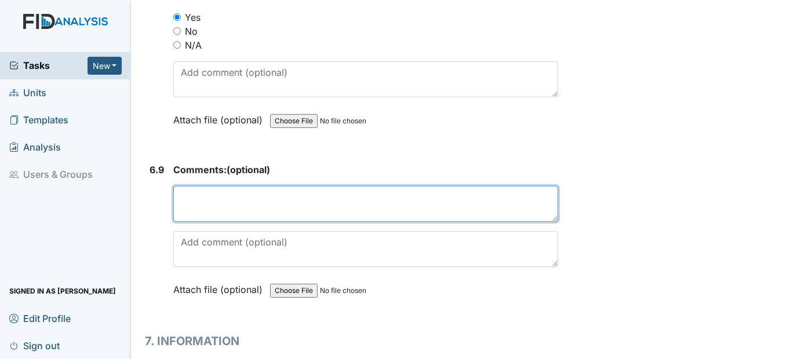
click at [218, 203] on textarea at bounding box center [365, 204] width 384 height 36
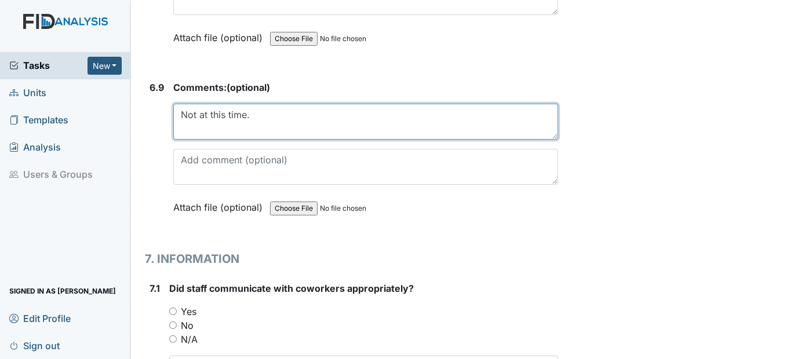
scroll to position [10197, 0]
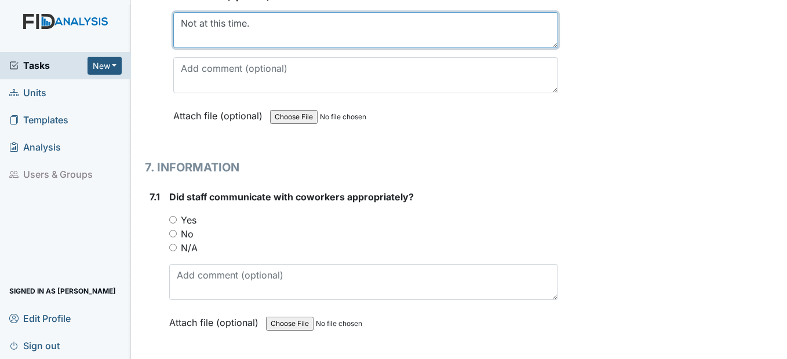
type textarea "Not at this time."
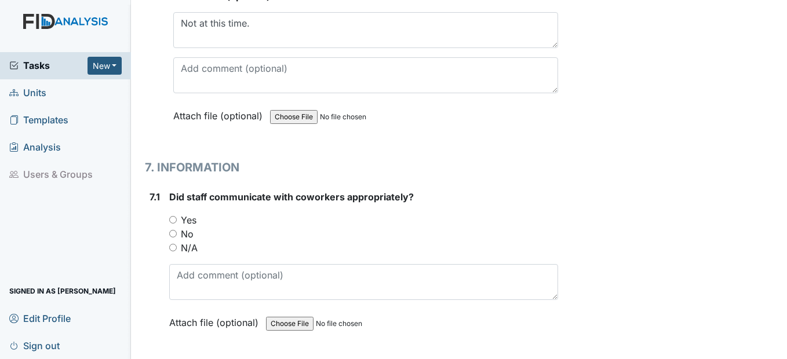
drag, startPoint x: 176, startPoint y: 223, endPoint x: 196, endPoint y: 223, distance: 20.3
click at [178, 223] on div "Yes" at bounding box center [363, 220] width 388 height 14
click at [173, 222] on input "Yes" at bounding box center [173, 220] width 8 height 8
radio input "true"
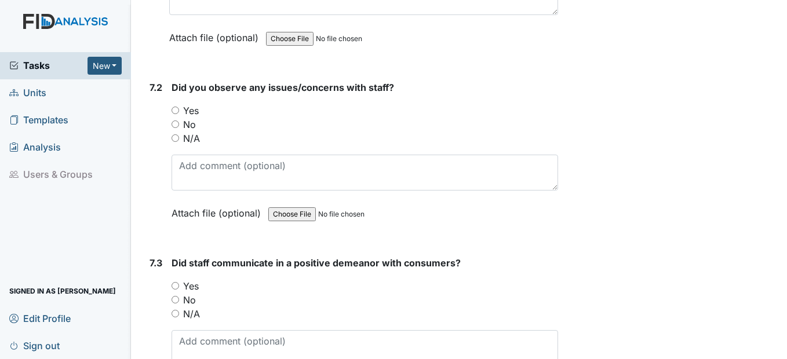
scroll to position [10487, 0]
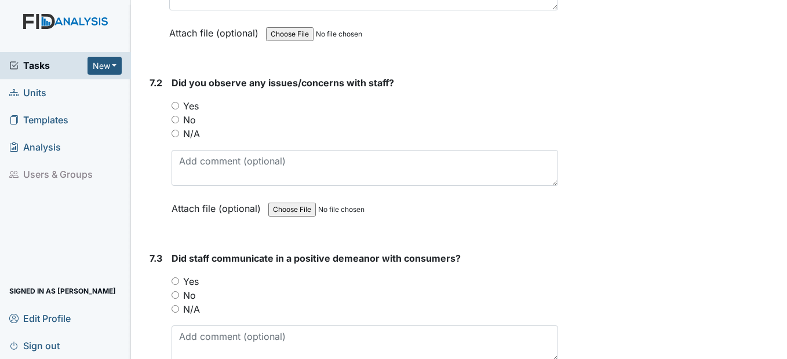
click at [174, 118] on input "No" at bounding box center [175, 120] width 8 height 8
radio input "true"
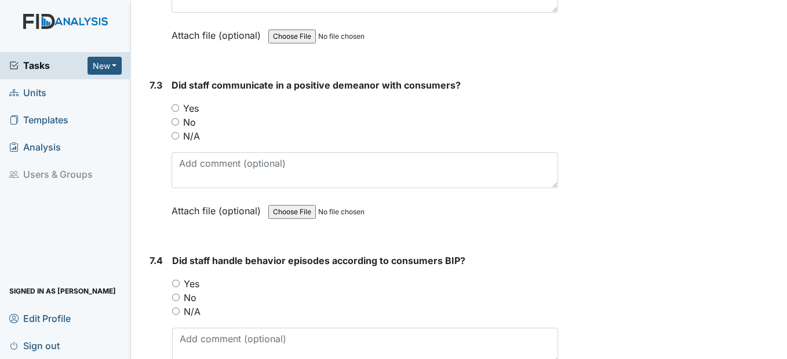
scroll to position [10661, 0]
click at [174, 108] on input "Yes" at bounding box center [175, 108] width 8 height 8
radio input "true"
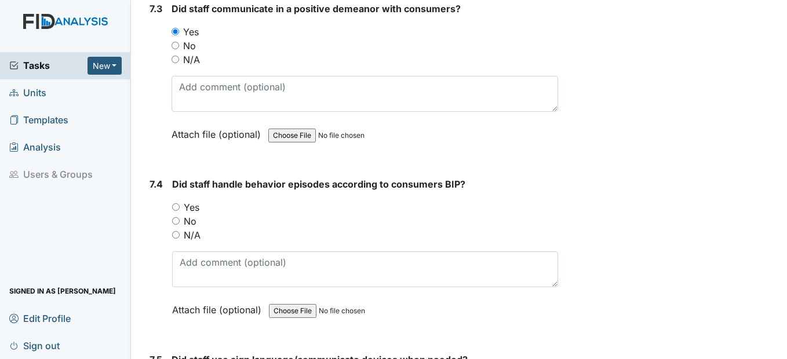
scroll to position [10776, 0]
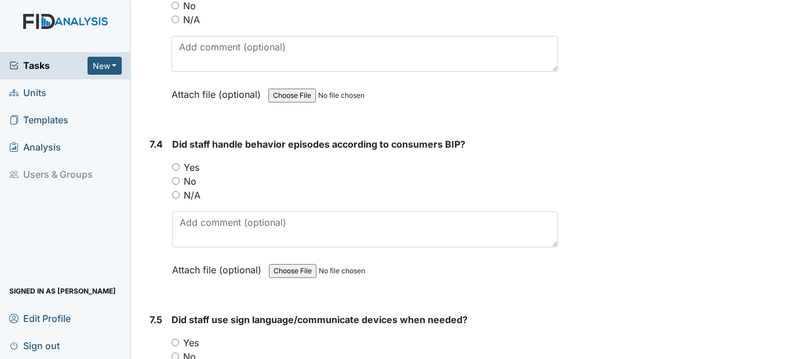
click at [177, 168] on input "Yes" at bounding box center [176, 167] width 8 height 8
radio input "true"
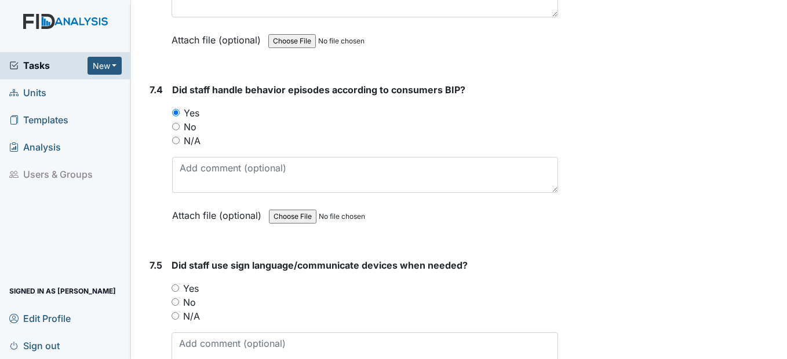
scroll to position [10892, 0]
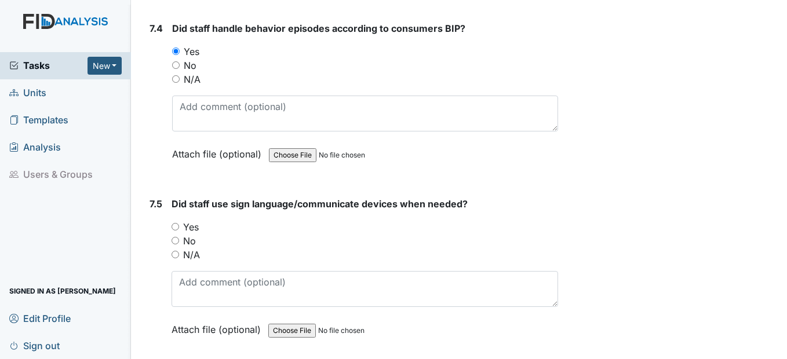
click at [180, 229] on div "Yes" at bounding box center [364, 227] width 386 height 14
click at [178, 228] on input "Yes" at bounding box center [175, 227] width 8 height 8
radio input "true"
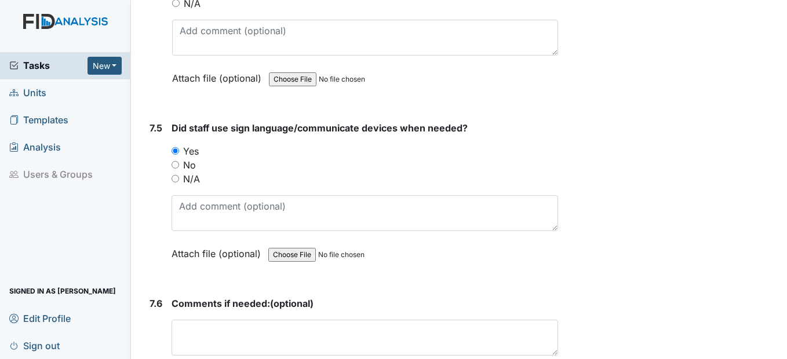
scroll to position [11066, 0]
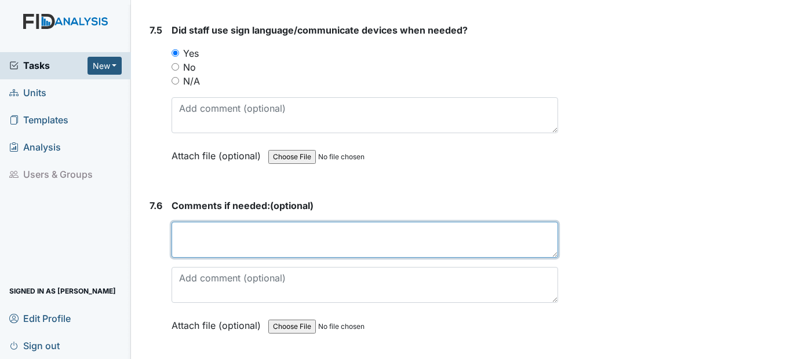
click at [279, 240] on textarea at bounding box center [364, 240] width 386 height 36
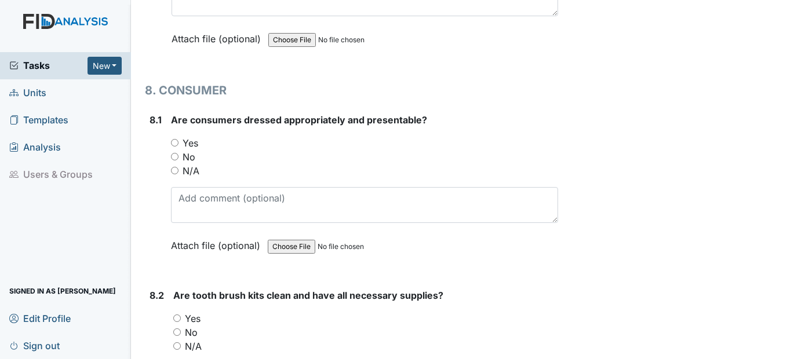
scroll to position [11356, 0]
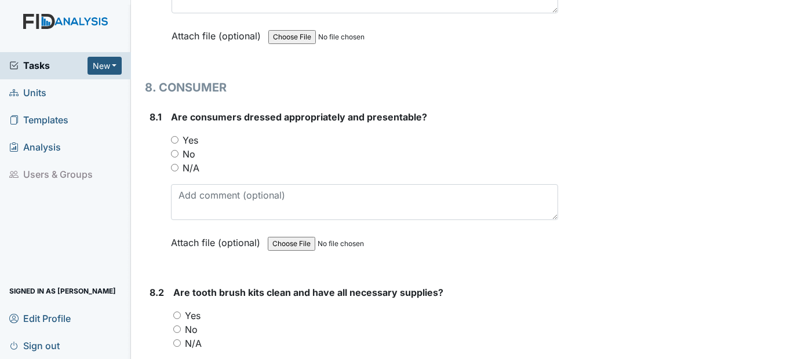
type textarea "Not at this time."
click at [177, 139] on input "Yes" at bounding box center [175, 140] width 8 height 8
radio input "true"
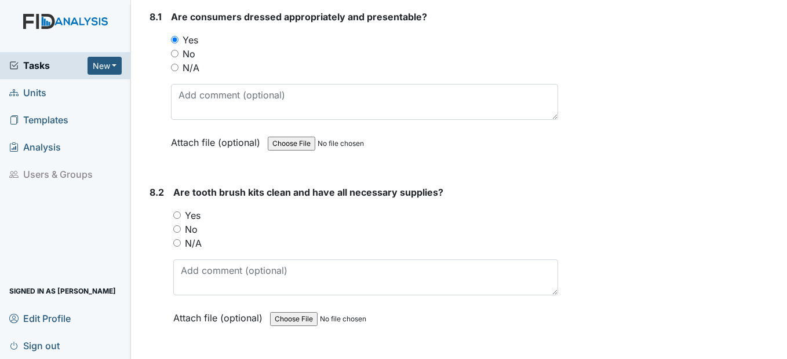
scroll to position [11472, 0]
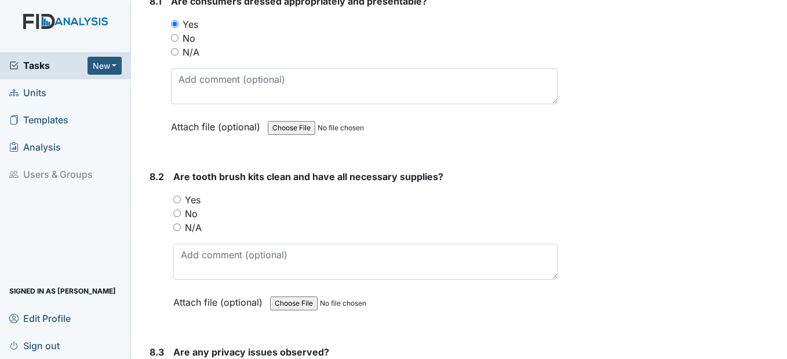
click at [176, 203] on input "Yes" at bounding box center [177, 200] width 8 height 8
radio input "true"
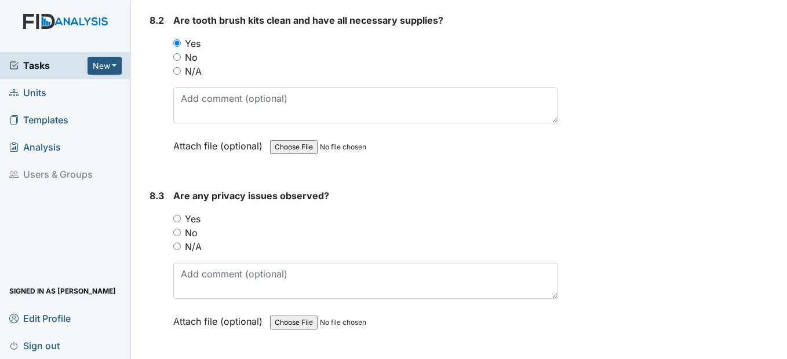
scroll to position [11645, 0]
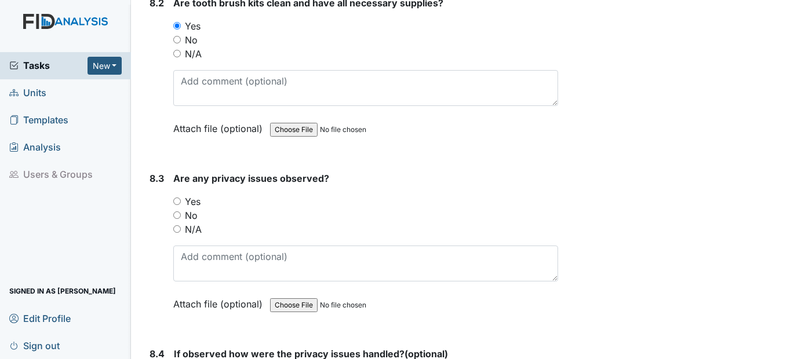
click at [178, 216] on input "No" at bounding box center [177, 215] width 8 height 8
radio input "true"
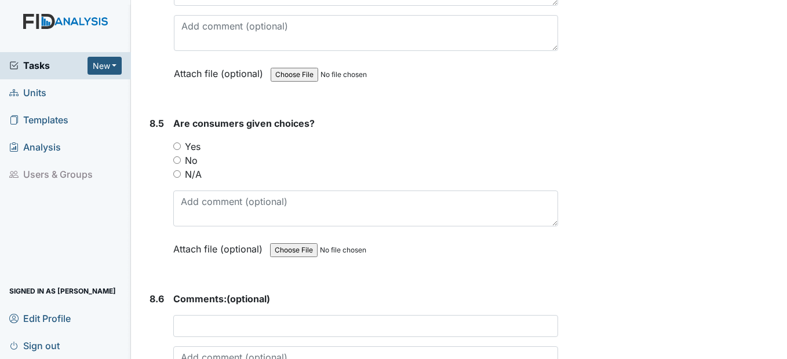
scroll to position [12051, 0]
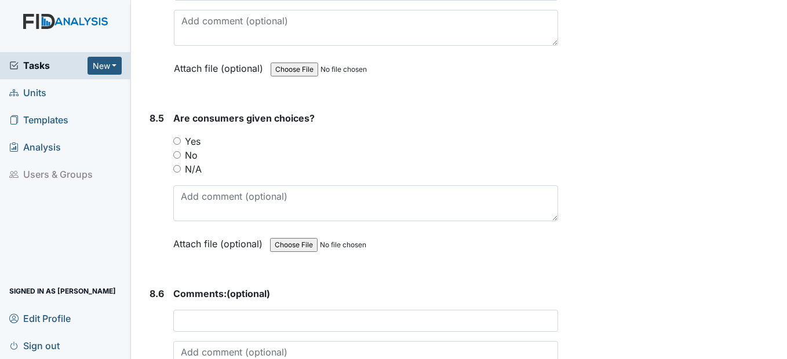
click at [181, 143] on div "Yes" at bounding box center [365, 141] width 384 height 14
click at [181, 140] on div "Yes" at bounding box center [365, 141] width 384 height 14
click at [181, 140] on input "Yes" at bounding box center [177, 141] width 8 height 8
radio input "true"
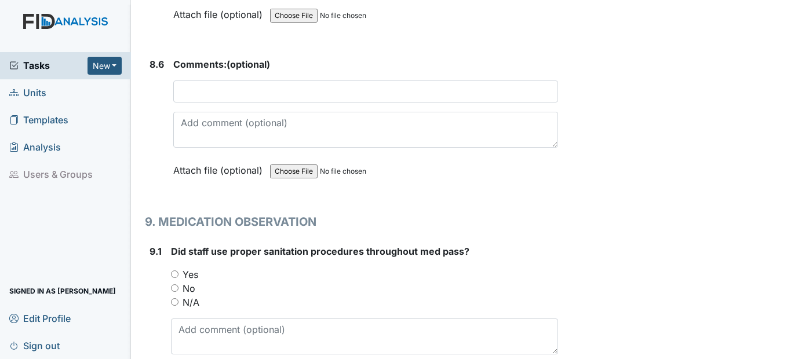
scroll to position [12283, 0]
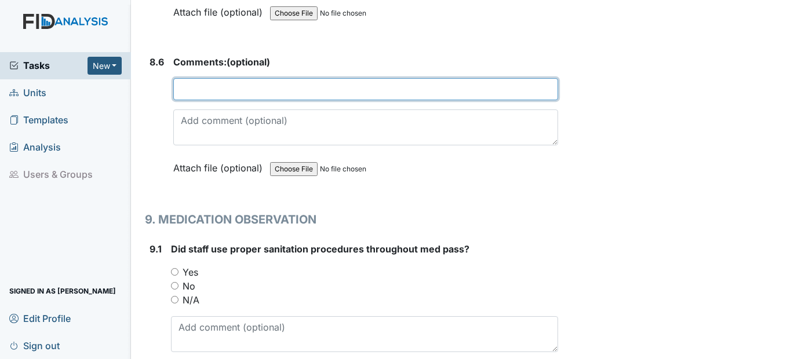
click at [235, 93] on input "text" at bounding box center [365, 89] width 384 height 22
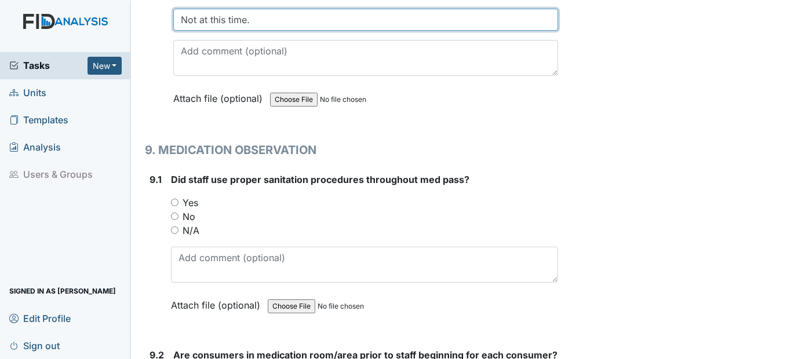
scroll to position [12399, 0]
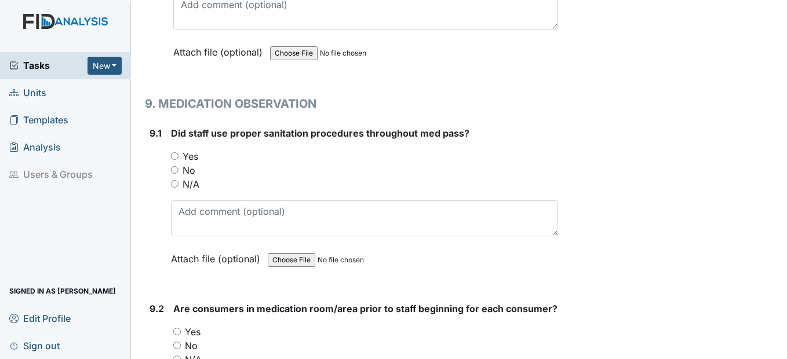
type input "Not at this time."
click at [176, 155] on input "Yes" at bounding box center [175, 156] width 8 height 8
radio input "true"
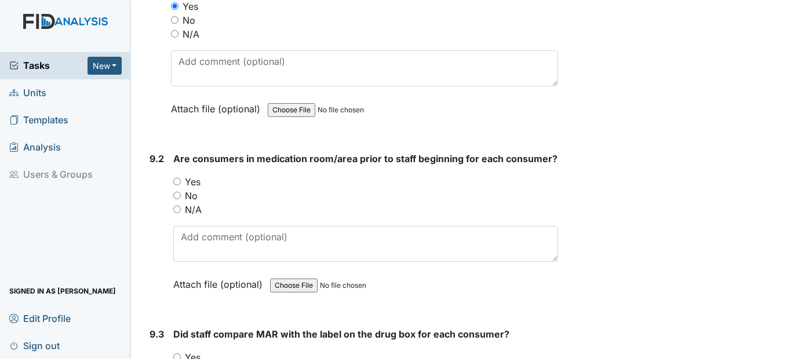
scroll to position [12572, 0]
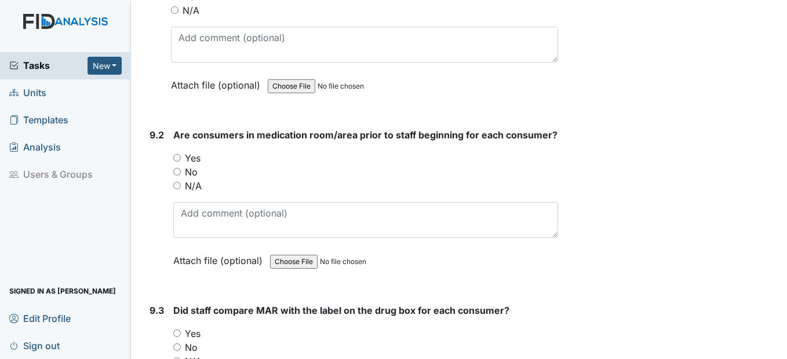
click at [181, 165] on div "Yes" at bounding box center [365, 158] width 384 height 14
click at [172, 171] on div "9.2 Are consumers in medication room/area prior to staff beginning for each con…" at bounding box center [351, 206] width 413 height 157
click at [174, 162] on input "Yes" at bounding box center [177, 158] width 8 height 8
radio input "true"
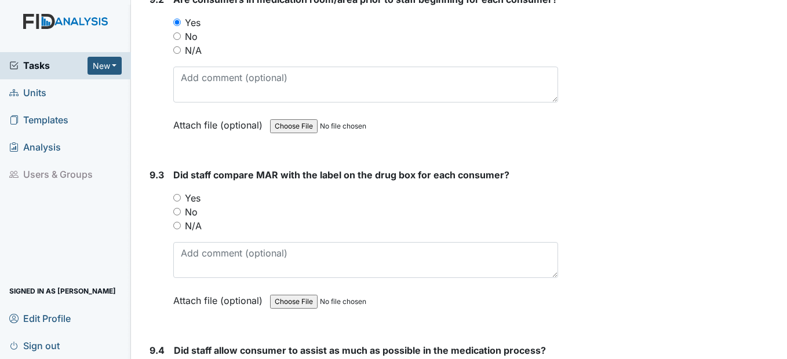
scroll to position [12746, 0]
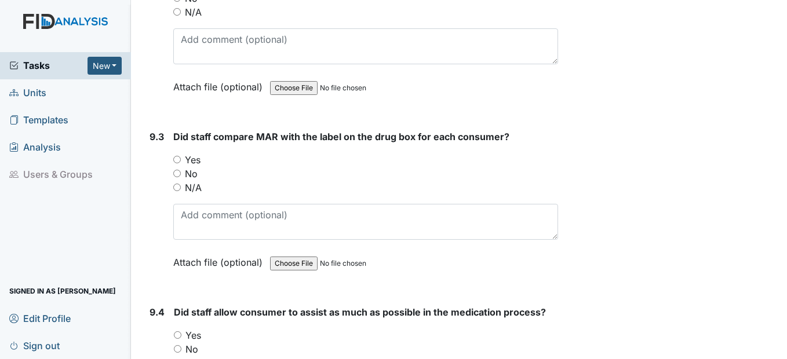
click at [176, 163] on input "Yes" at bounding box center [177, 160] width 8 height 8
radio input "true"
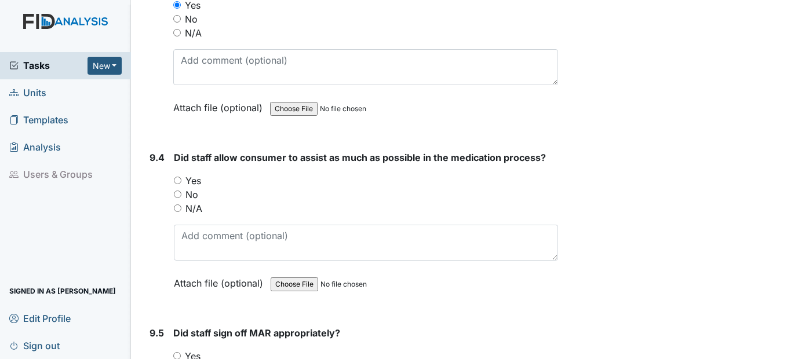
scroll to position [12920, 0]
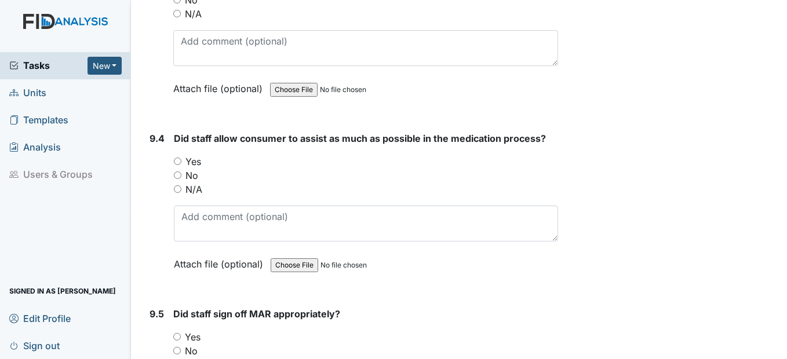
click at [175, 165] on input "Yes" at bounding box center [178, 162] width 8 height 8
radio input "true"
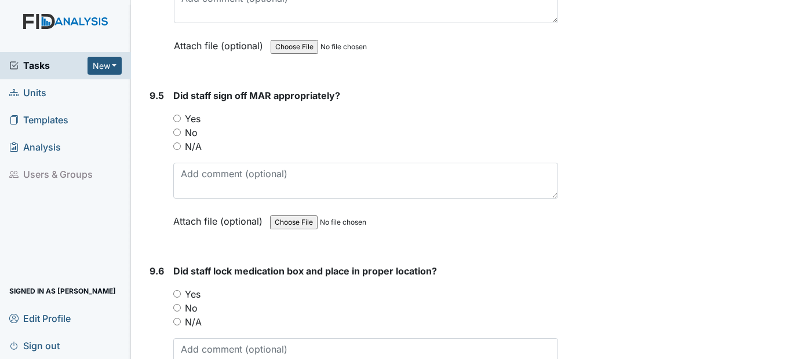
scroll to position [13152, 0]
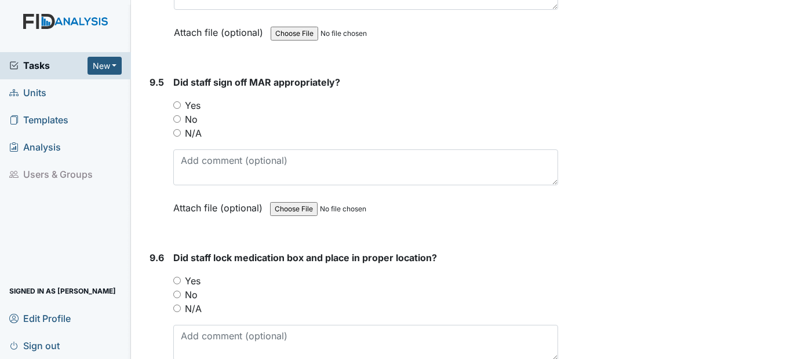
click at [178, 109] on input "Yes" at bounding box center [177, 105] width 8 height 8
radio input "true"
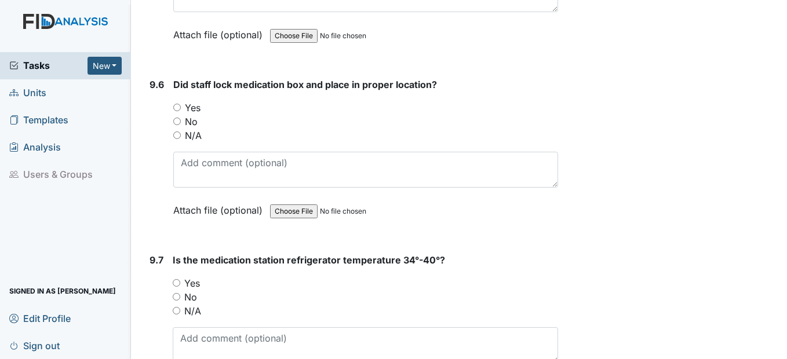
scroll to position [13326, 0]
click at [180, 111] on input "Yes" at bounding box center [177, 107] width 8 height 8
radio input "true"
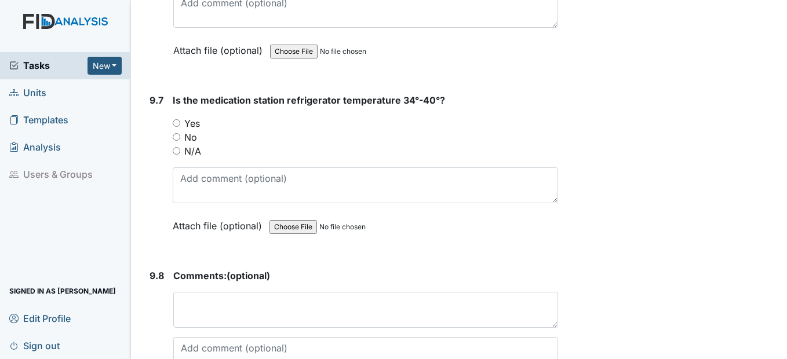
scroll to position [13499, 0]
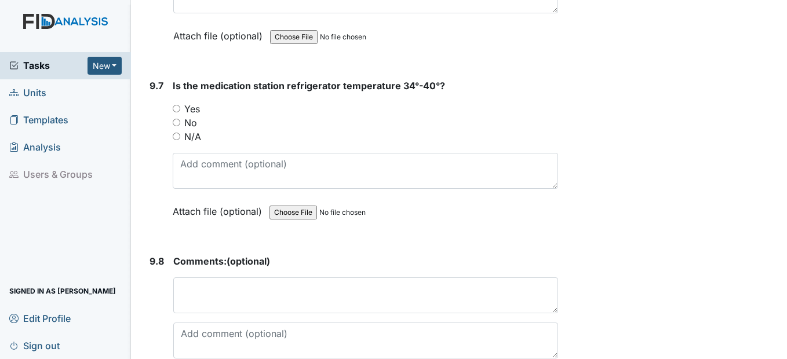
click at [177, 112] on input "Yes" at bounding box center [177, 109] width 8 height 8
radio input "true"
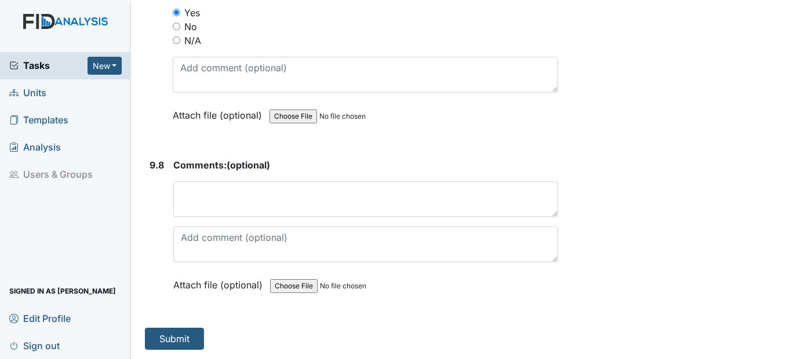
scroll to position [13610, 0]
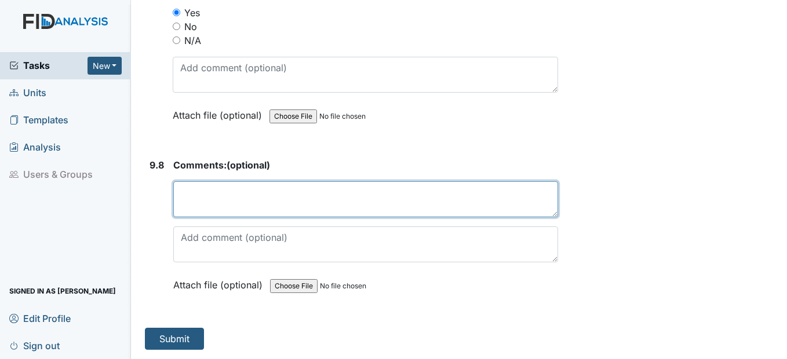
click at [222, 191] on textarea at bounding box center [365, 199] width 384 height 36
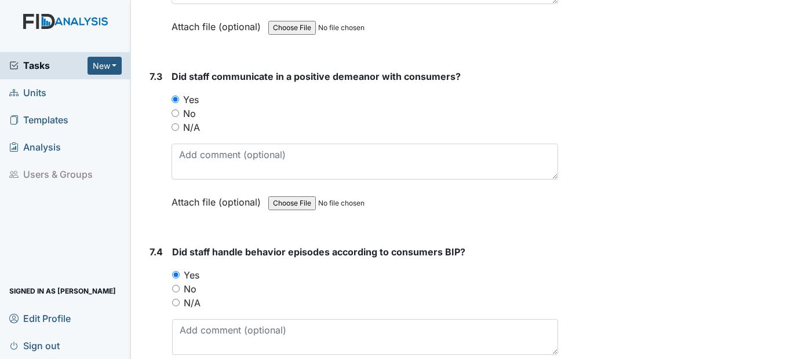
scroll to position [10597, 0]
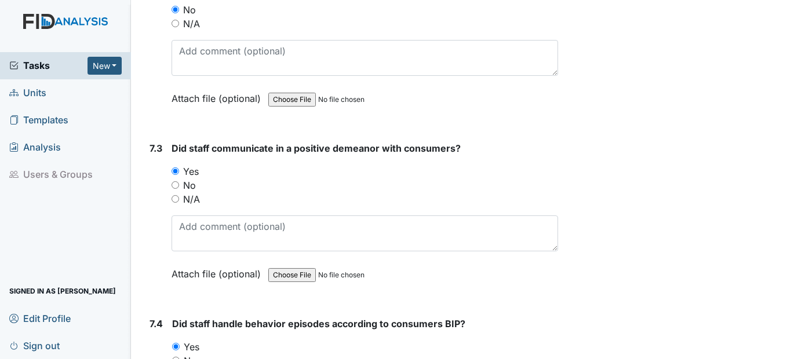
type textarea "Not at this time."
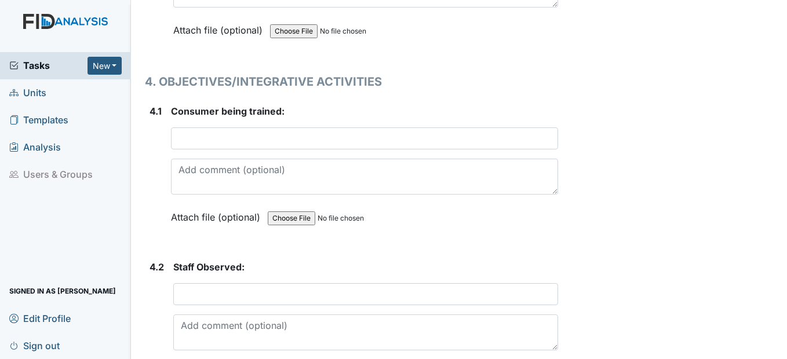
scroll to position [5214, 0]
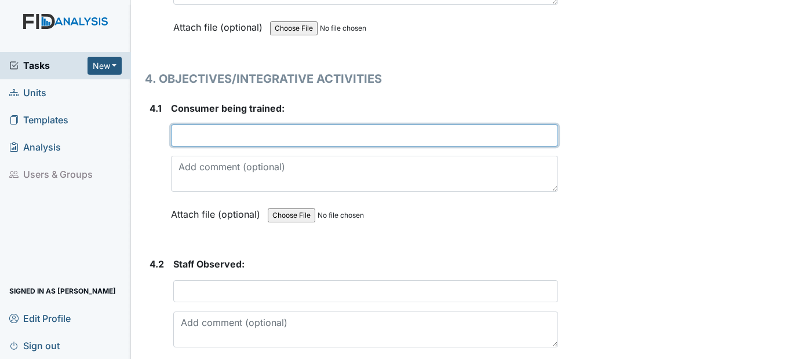
click at [227, 132] on input "text" at bounding box center [364, 136] width 386 height 22
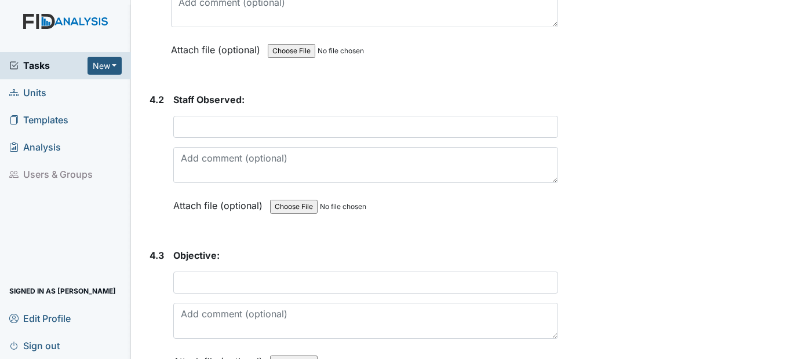
scroll to position [5388, 0]
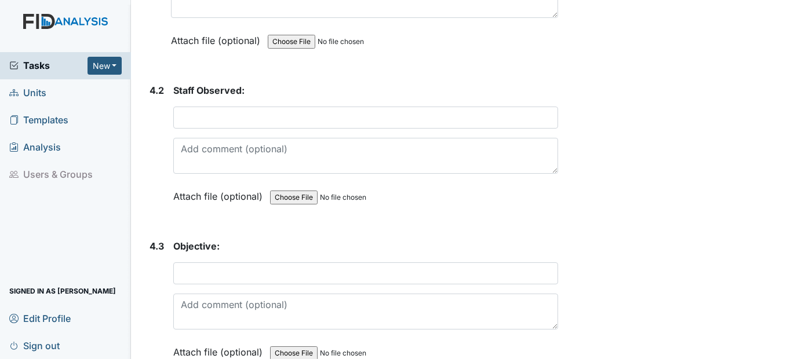
type input "KC"
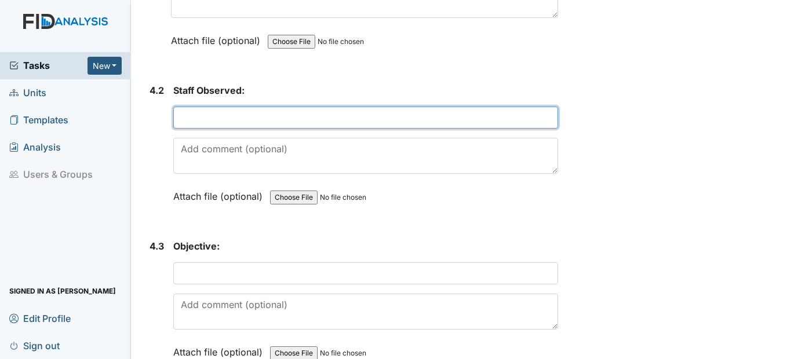
click at [236, 123] on input "text" at bounding box center [365, 118] width 384 height 22
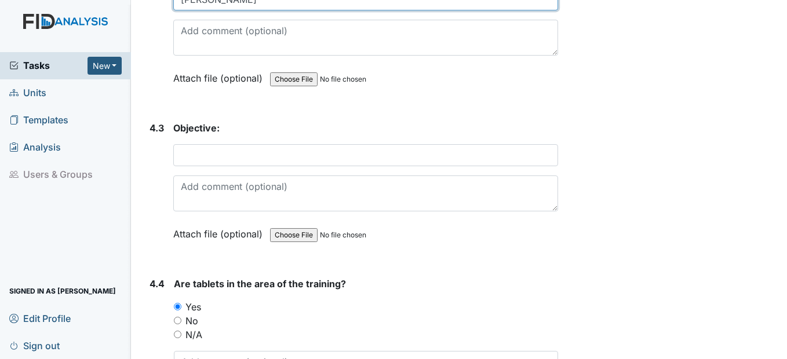
scroll to position [5562, 0]
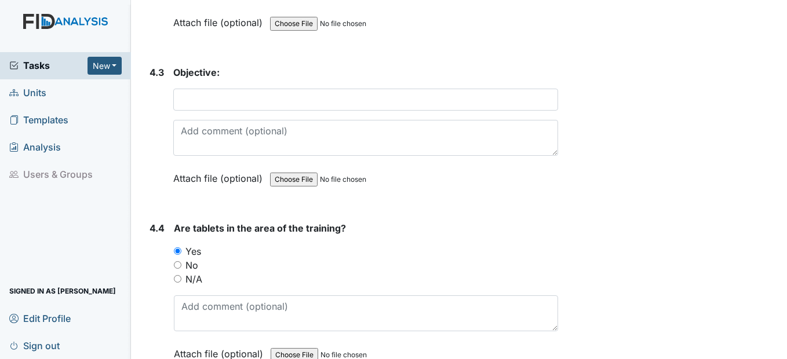
type input "Chanda"
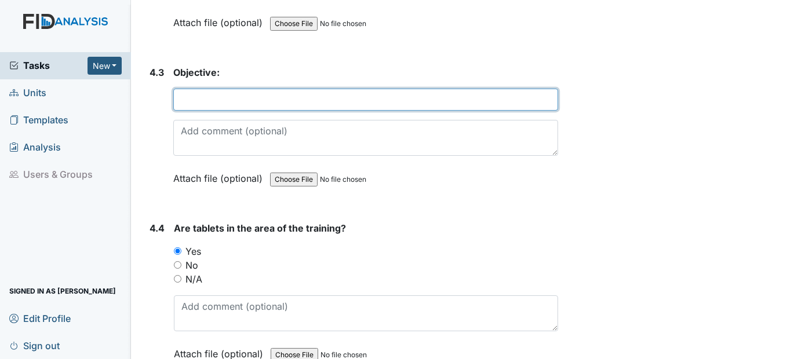
click at [233, 101] on input "text" at bounding box center [365, 100] width 384 height 22
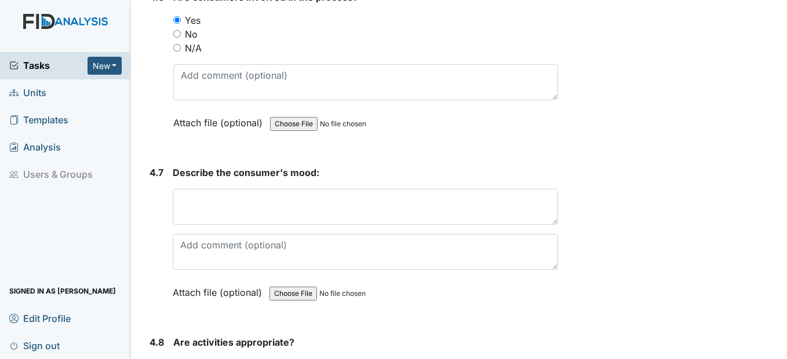
scroll to position [6199, 0]
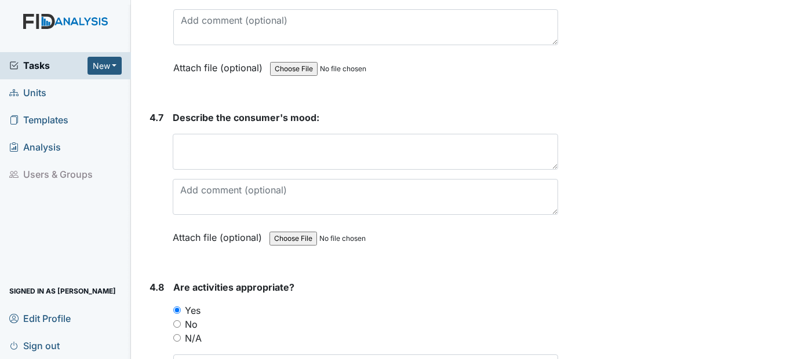
type input "WK016"
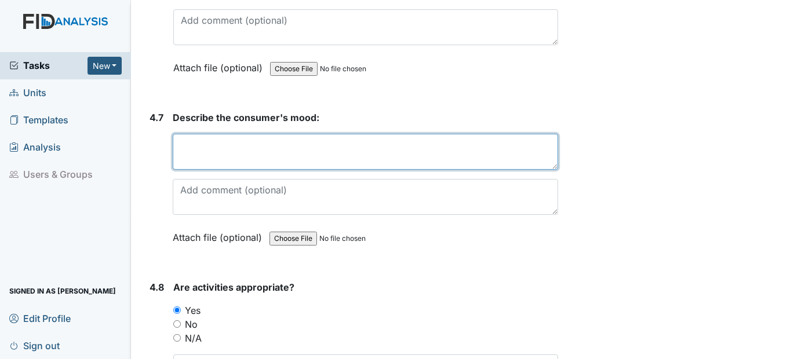
click at [195, 159] on textarea at bounding box center [365, 152] width 385 height 36
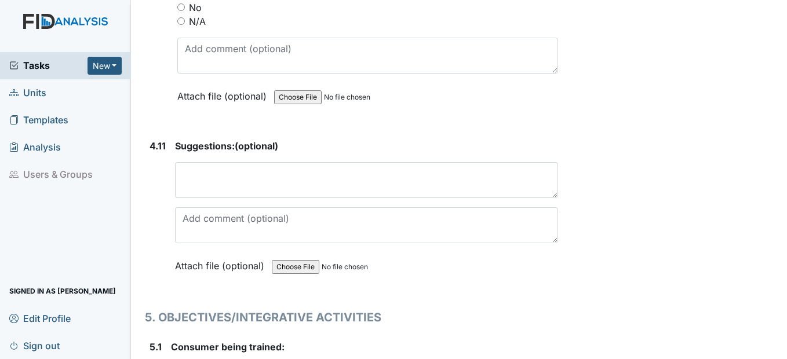
scroll to position [6895, 0]
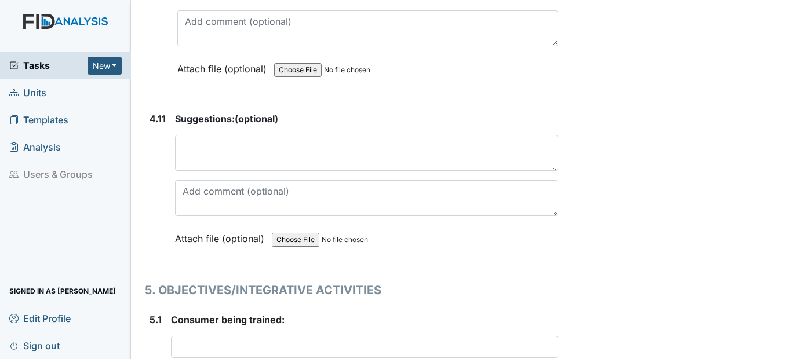
type textarea "Happy"
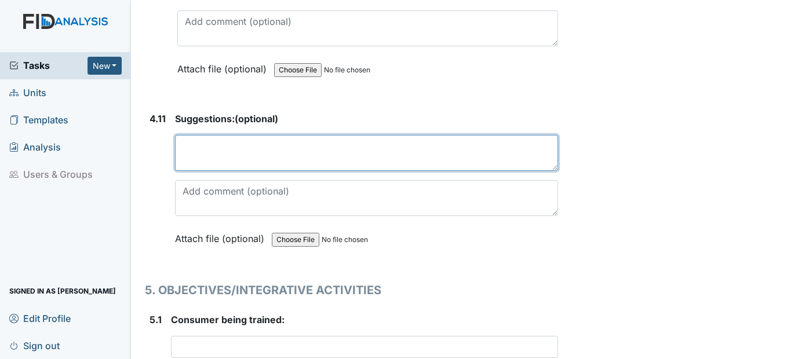
click at [261, 161] on textarea at bounding box center [366, 153] width 382 height 36
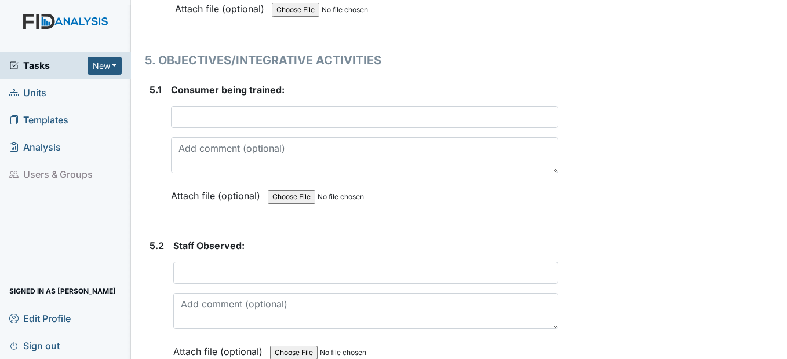
scroll to position [7126, 0]
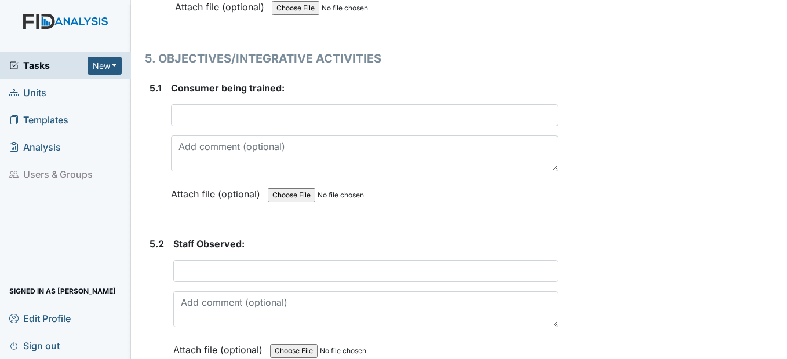
type textarea "Not at this time."
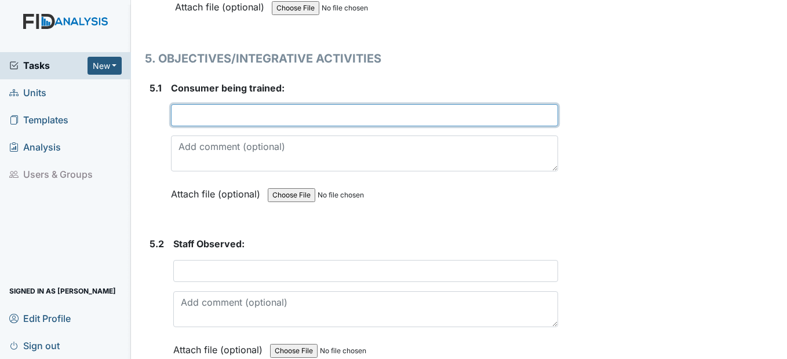
click at [239, 119] on input "text" at bounding box center [364, 115] width 386 height 22
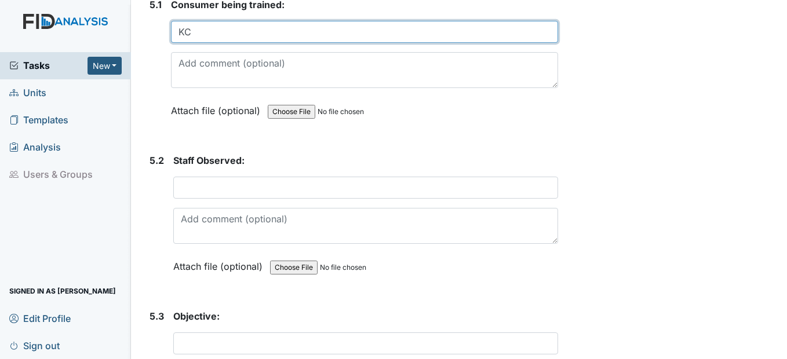
scroll to position [7242, 0]
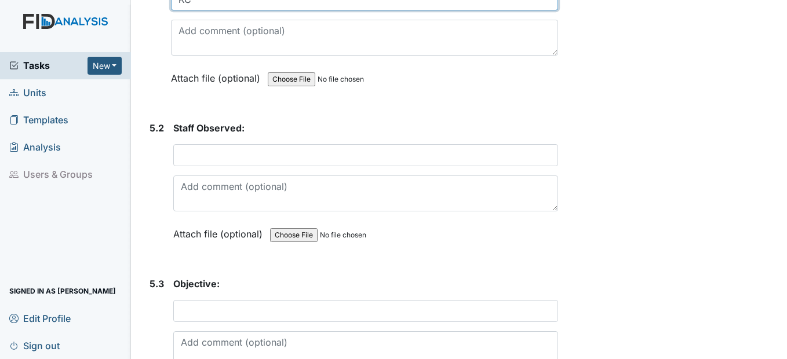
type input "KC"
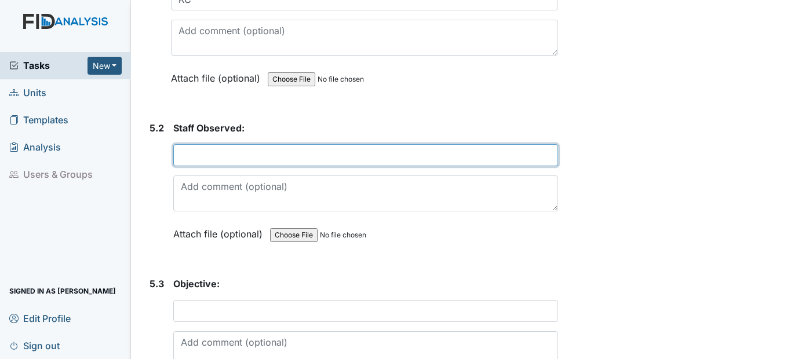
click at [245, 159] on input "text" at bounding box center [365, 155] width 384 height 22
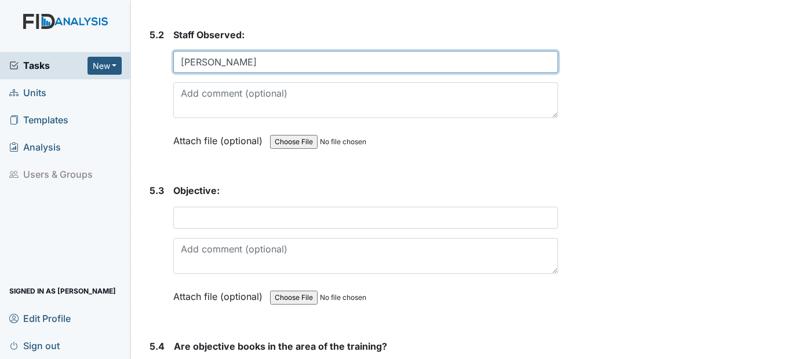
scroll to position [7358, 0]
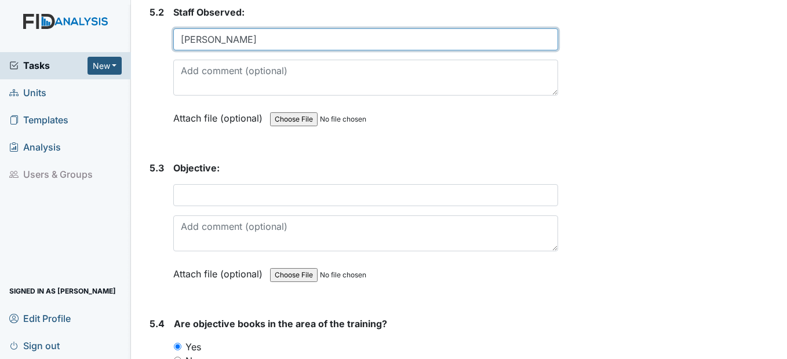
type input "Chanda"
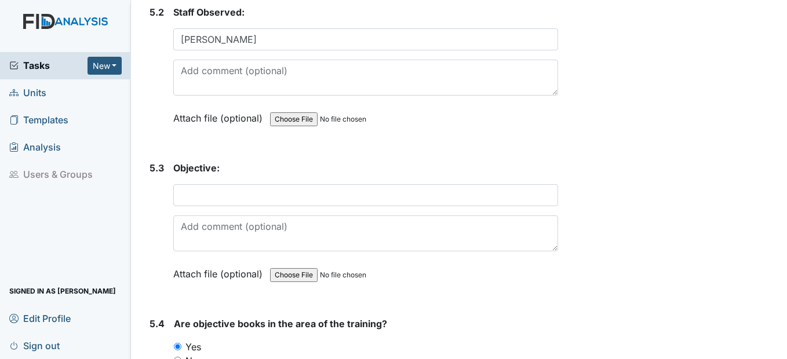
click at [222, 182] on div "Objective: This field is required. Attach file (optional) You can upload .pdf, …" at bounding box center [365, 225] width 384 height 128
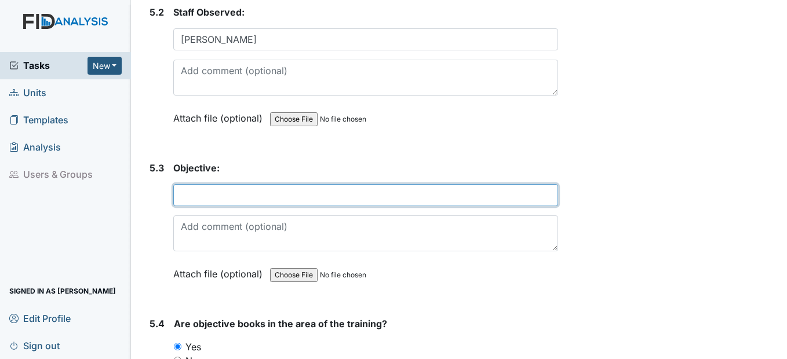
click at [218, 193] on input "text" at bounding box center [365, 195] width 384 height 22
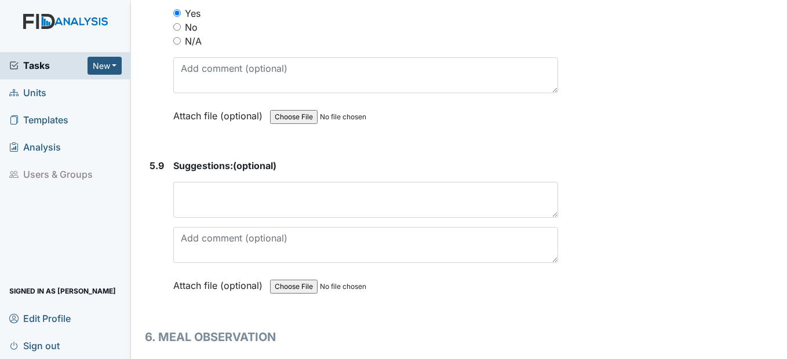
scroll to position [8401, 0]
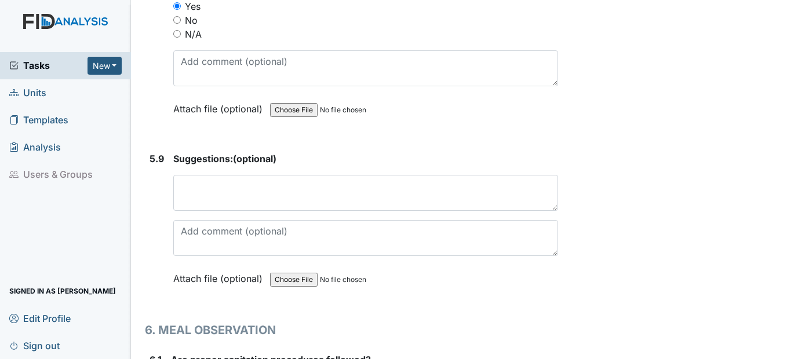
type input "FA016"
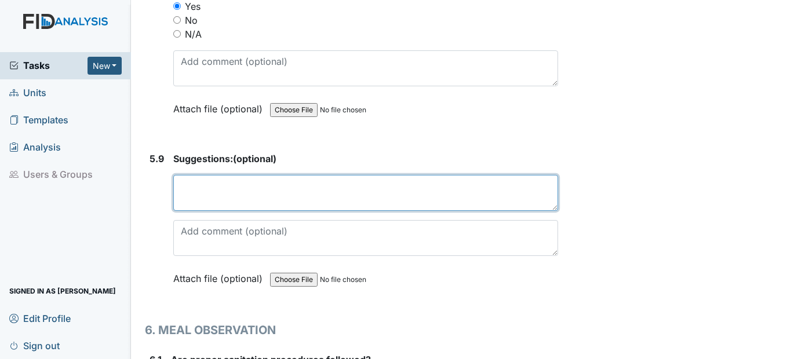
click at [264, 177] on textarea at bounding box center [365, 193] width 384 height 36
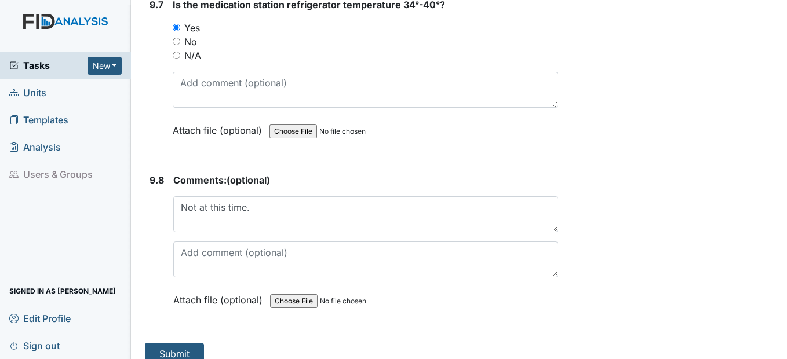
scroll to position [13610, 0]
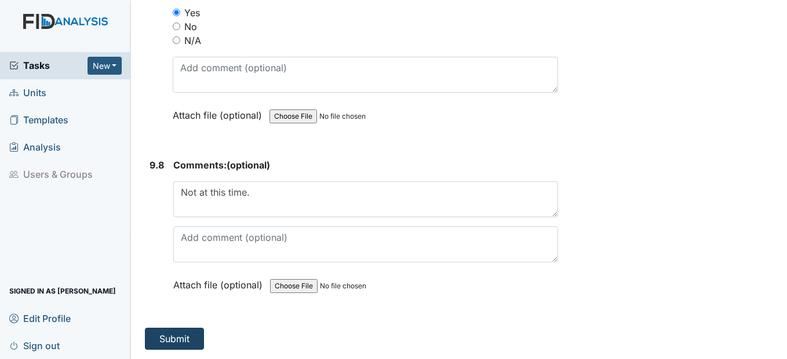
type textarea "Not at this time."
click at [192, 349] on button "Submit" at bounding box center [174, 339] width 59 height 22
